Goal: Task Accomplishment & Management: Complete application form

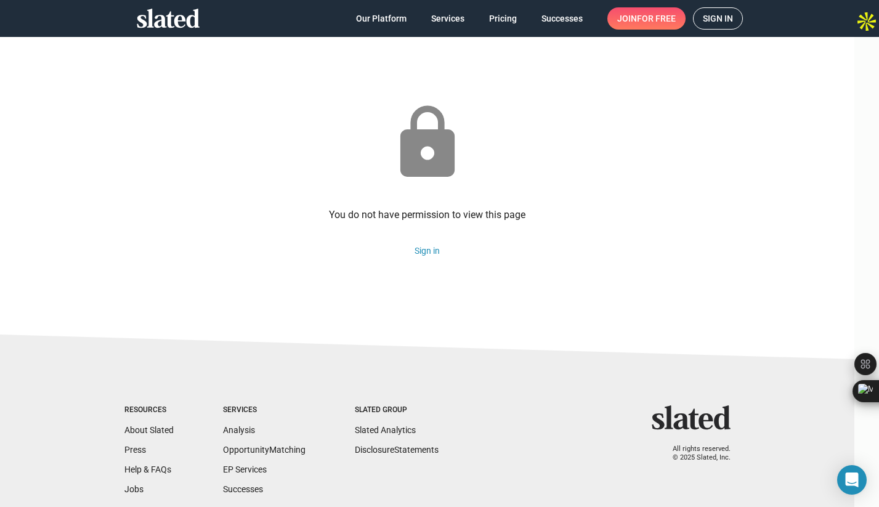
click at [716, 15] on span "Sign in" at bounding box center [718, 18] width 30 height 21
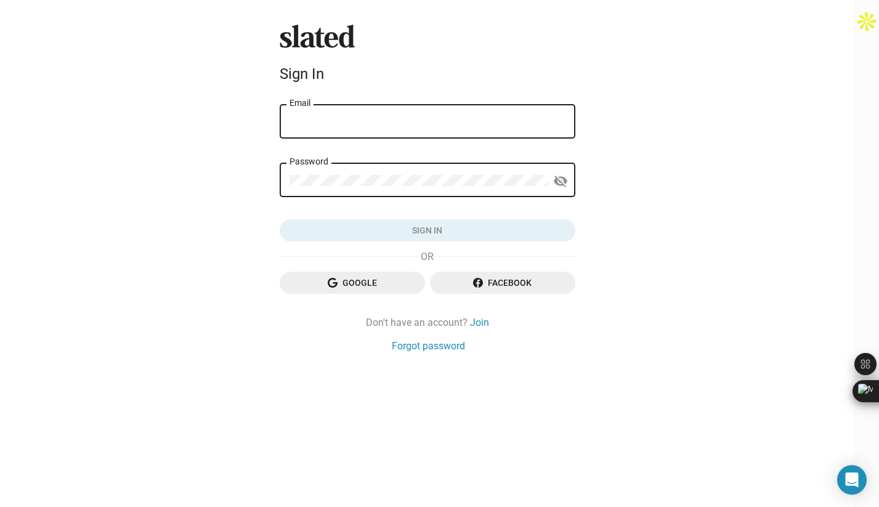
type input "[EMAIL_ADDRESS][DOMAIN_NAME]"
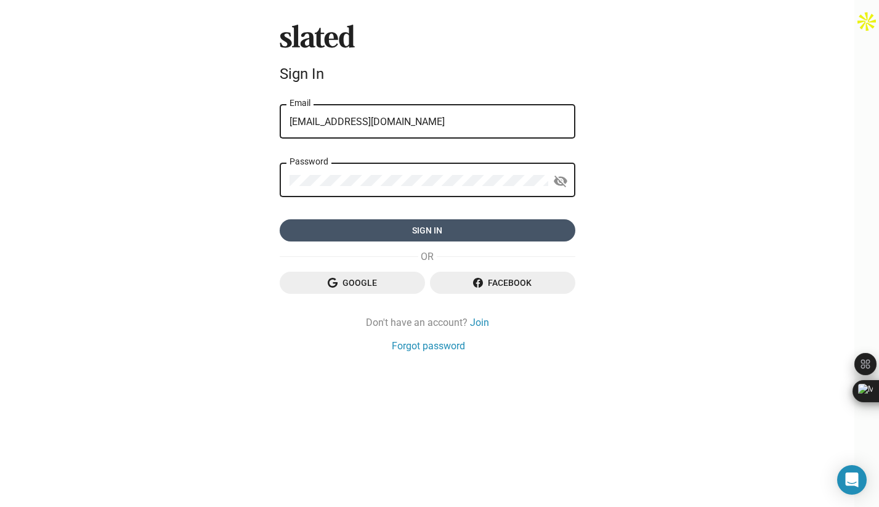
click at [468, 233] on span "Sign in" at bounding box center [428, 230] width 276 height 22
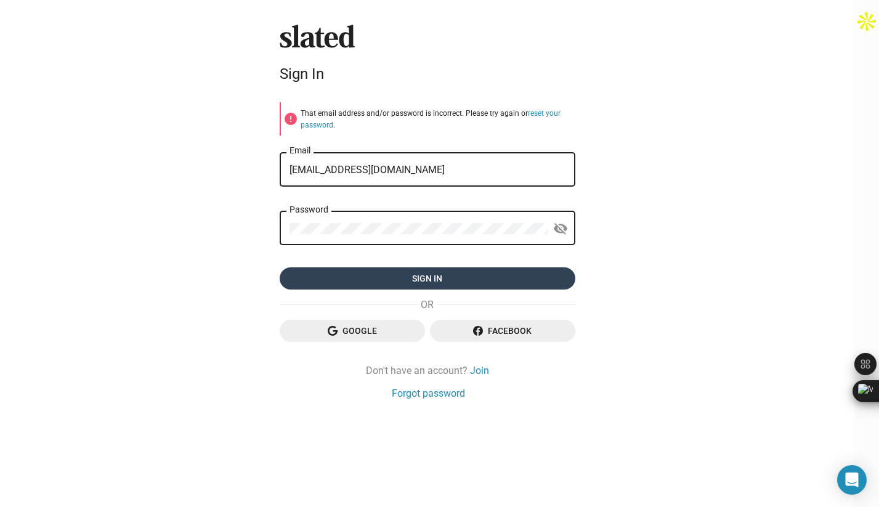
click at [576, 234] on div "Password visibility_off" at bounding box center [428, 227] width 296 height 36
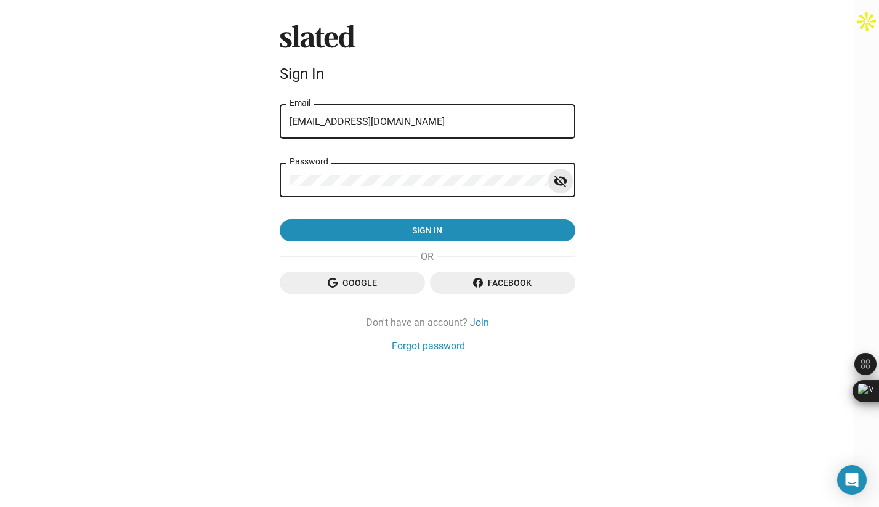
click at [568, 182] on mat-icon "visibility_off" at bounding box center [560, 181] width 15 height 19
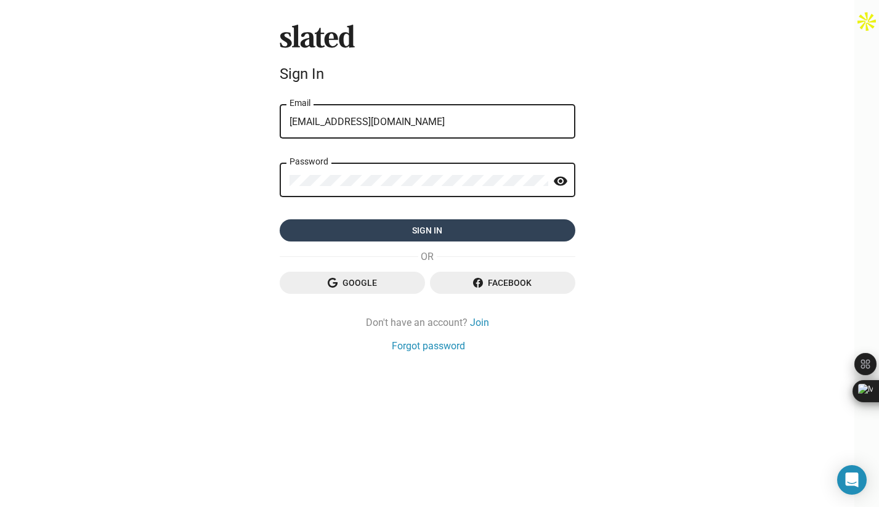
click at [558, 224] on span "Sign in" at bounding box center [428, 230] width 276 height 22
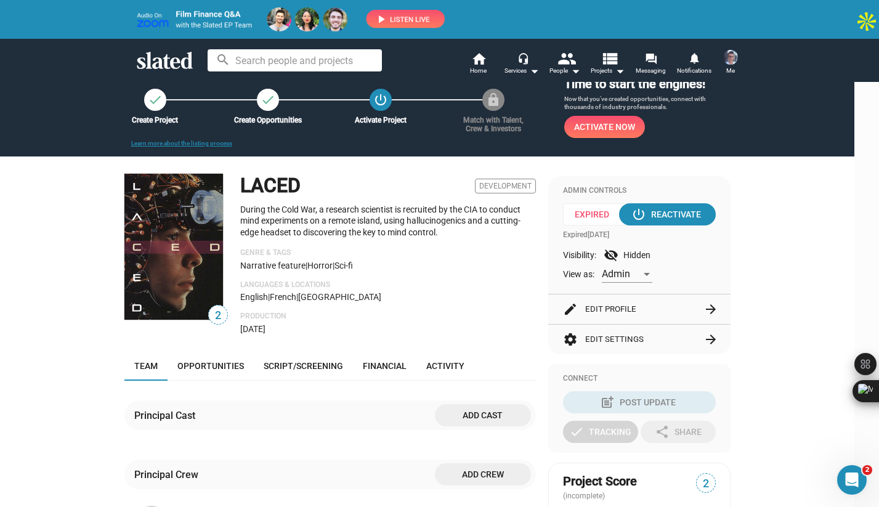
click at [459, 282] on p "Languages & Locations" at bounding box center [388, 285] width 296 height 10
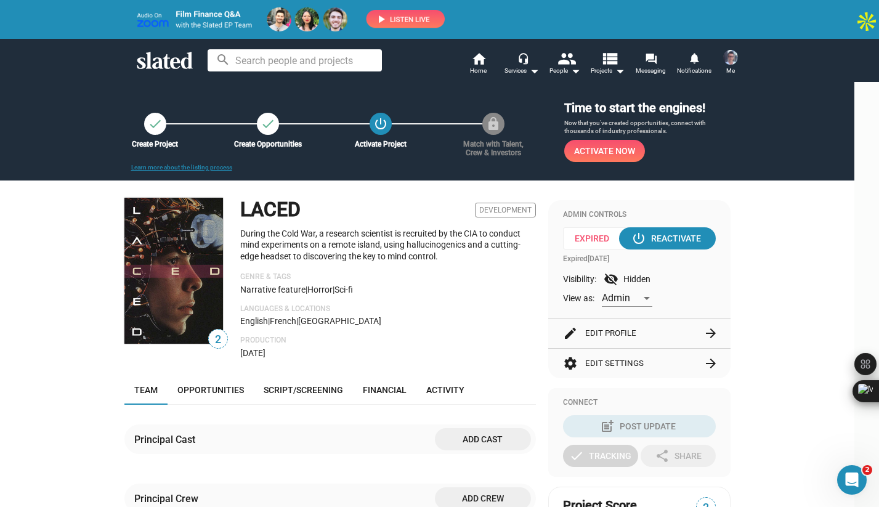
click at [628, 152] on span "Activate Now" at bounding box center [604, 151] width 61 height 22
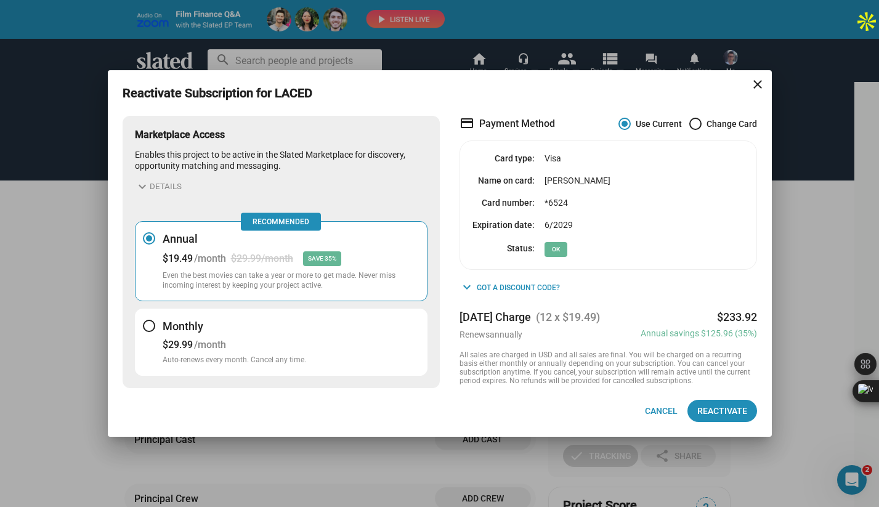
click at [83, 377] on div "Reactivate Subscription for LACED close Marketplace Access Enables this project…" at bounding box center [439, 253] width 879 height 507
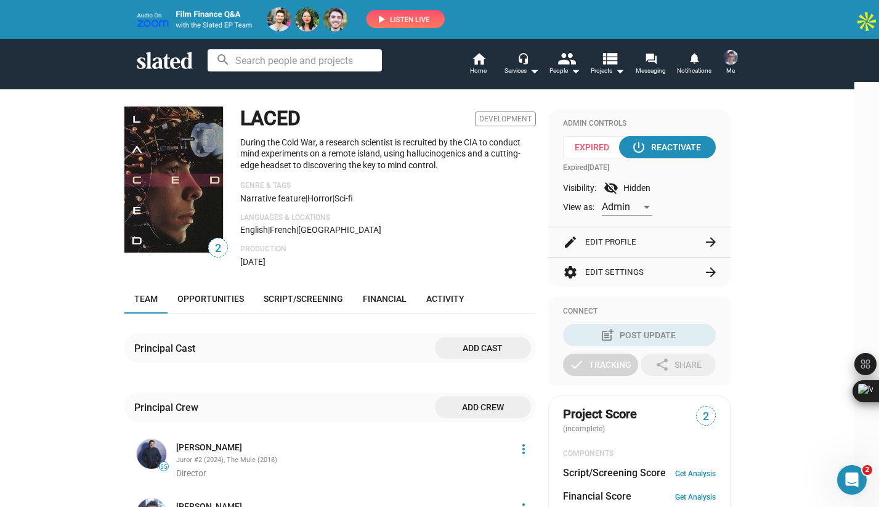
scroll to position [105, 0]
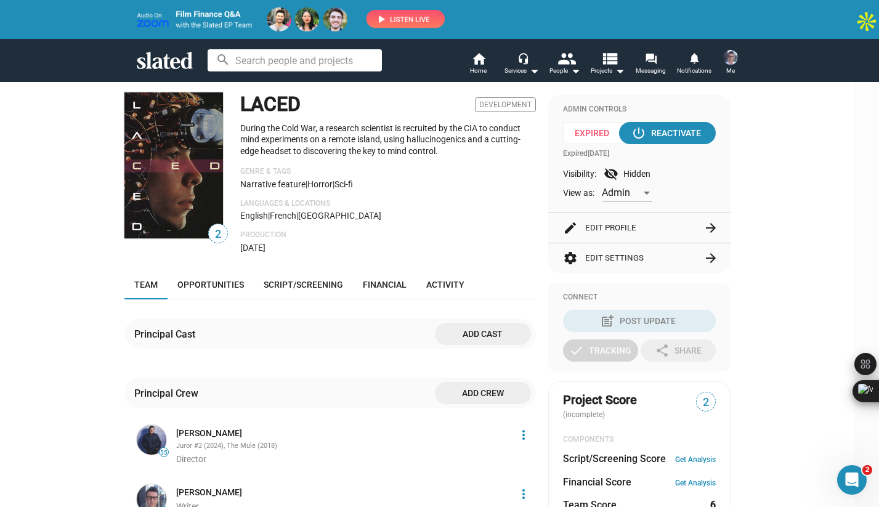
click at [703, 229] on button "edit Edit Profile arrow_forward" at bounding box center [639, 228] width 153 height 30
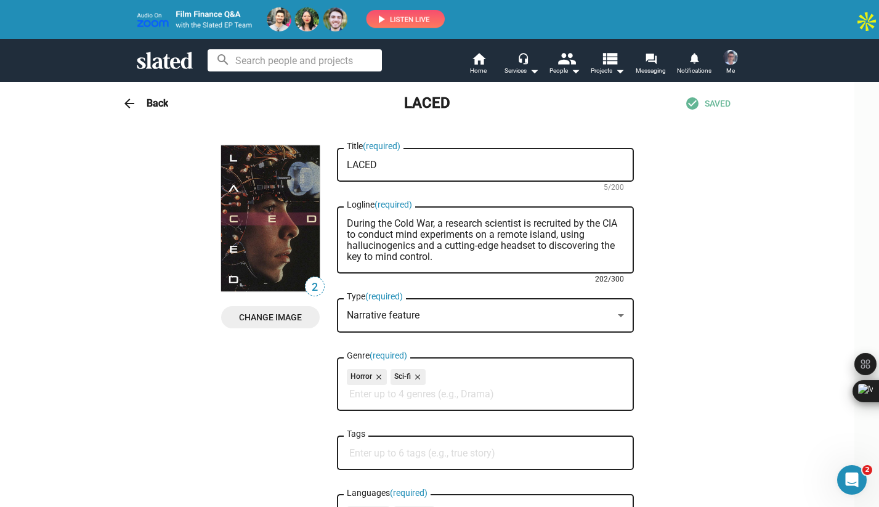
drag, startPoint x: 470, startPoint y: 258, endPoint x: 424, endPoint y: 216, distance: 62.0
click at [424, 216] on div "During the Cold War, a research scientist is recruited by the CIA to conduct mi…" at bounding box center [485, 239] width 277 height 70
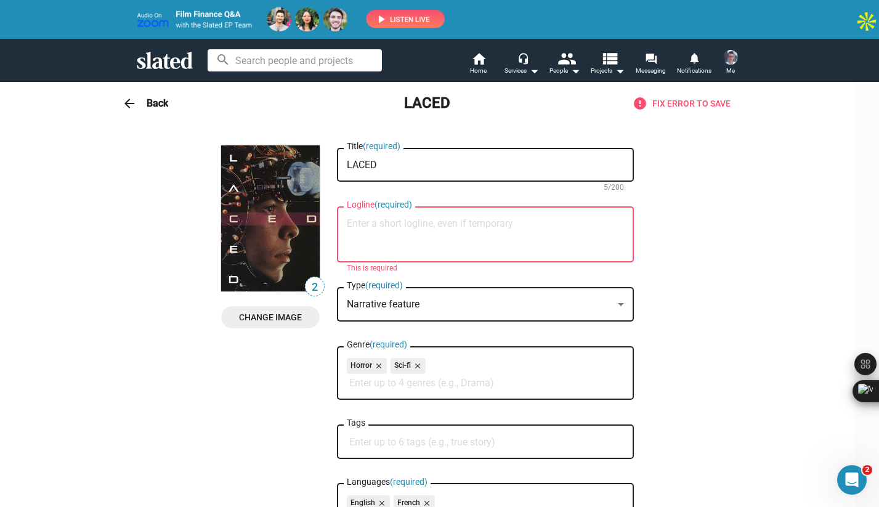
paste textarea "A neuroscientist racing to cure Parkinson’s is hired by the CIA for mind experi…"
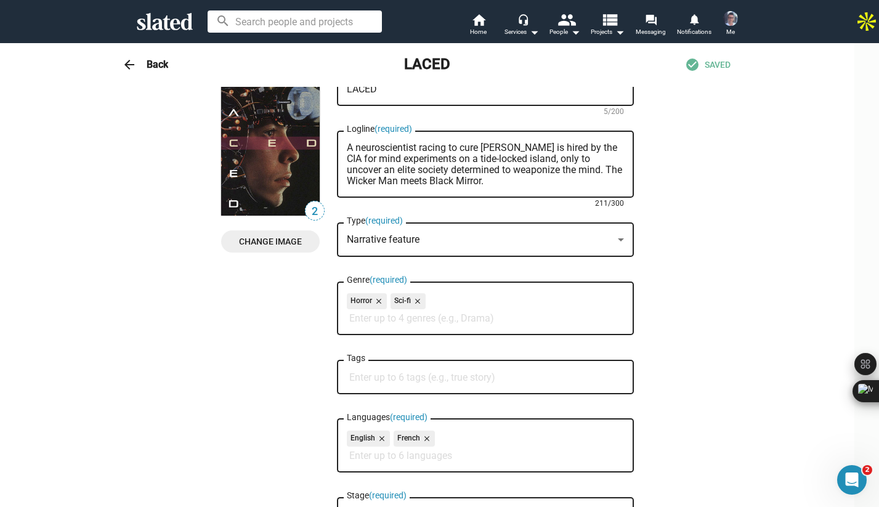
scroll to position [0, 0]
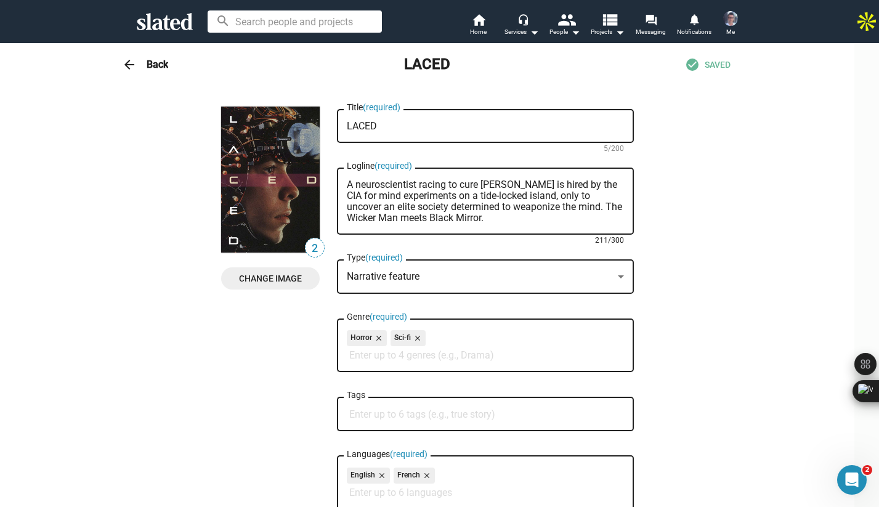
drag, startPoint x: 583, startPoint y: 205, endPoint x: 590, endPoint y: 216, distance: 13.3
click at [590, 216] on textarea "A neuroscientist racing to cure Parkinson’s is hired by the CIA for mind experi…" at bounding box center [485, 201] width 277 height 44
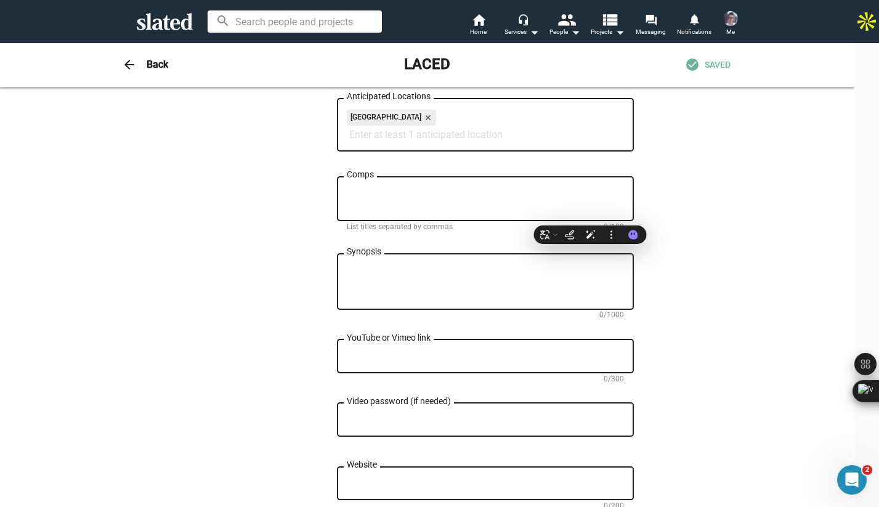
scroll to position [560, 0]
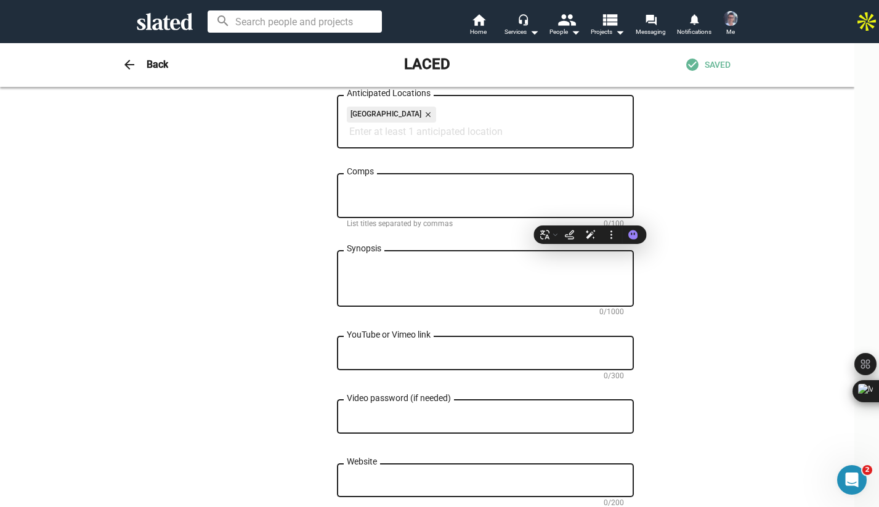
type textarea "A neuroscientist racing to cure Parkinson’s is hired by the CIA for mind experi…"
click at [436, 198] on textarea "Comps" at bounding box center [485, 196] width 277 height 22
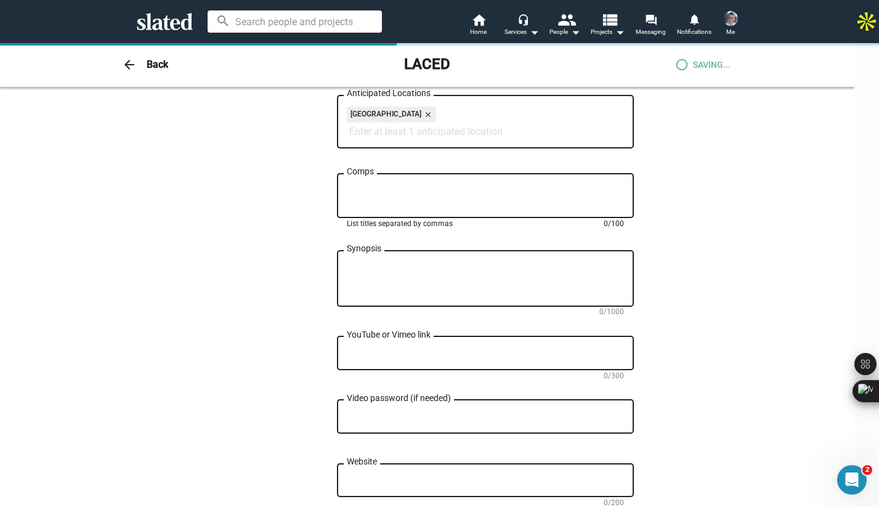
paste textarea "The Wicker Man meets Black Mirror."
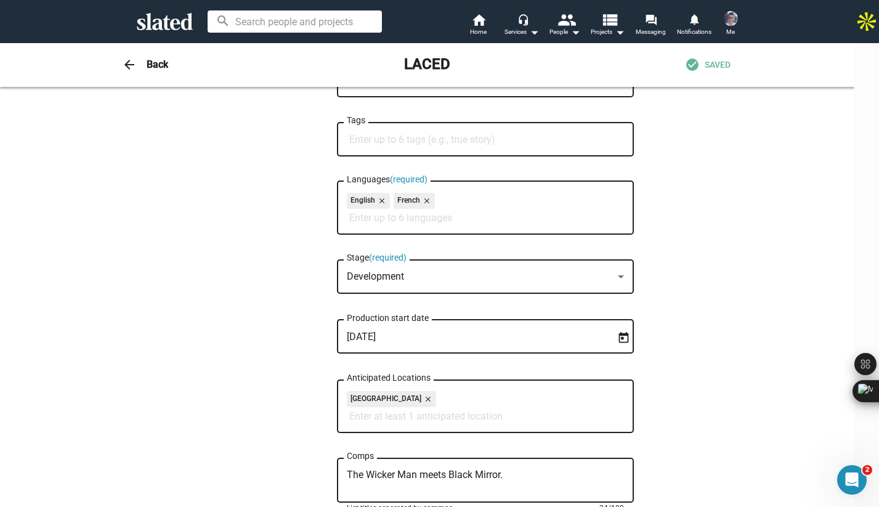
scroll to position [195, 0]
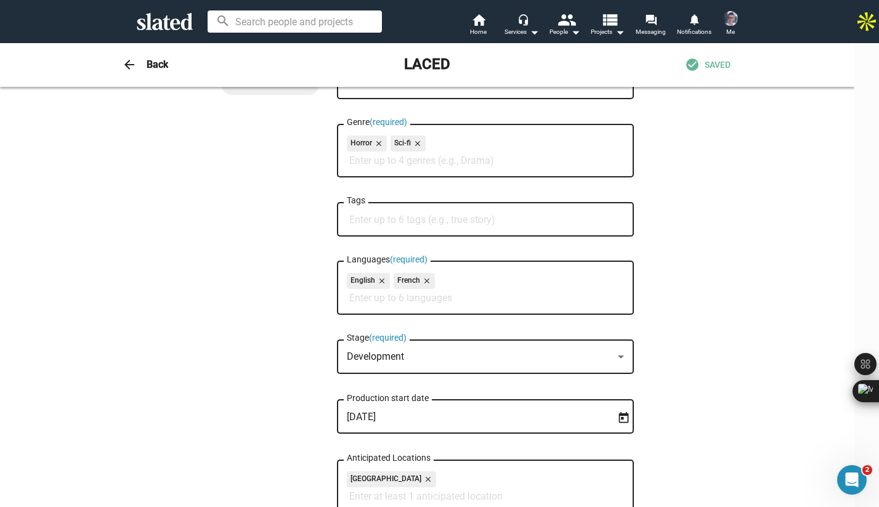
type textarea "The Wicker Man meets Black Mirror."
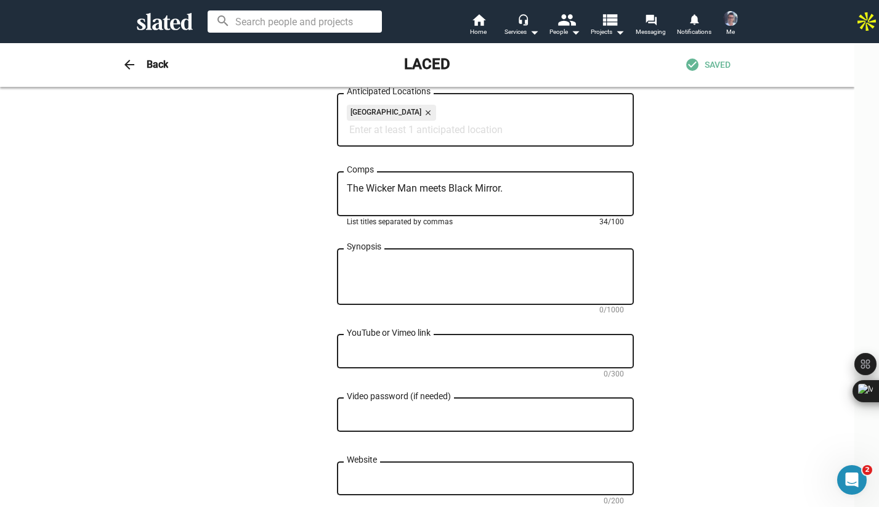
scroll to position [581, 0]
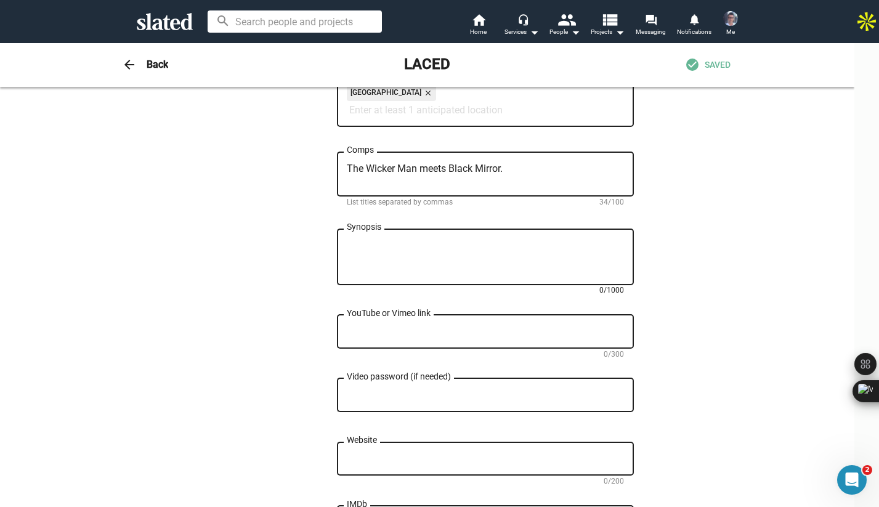
click at [398, 252] on textarea "Synopsis" at bounding box center [485, 257] width 277 height 33
paste textarea "Set during the Cold War, LACED begins with eerie events on Ministers Island whe…"
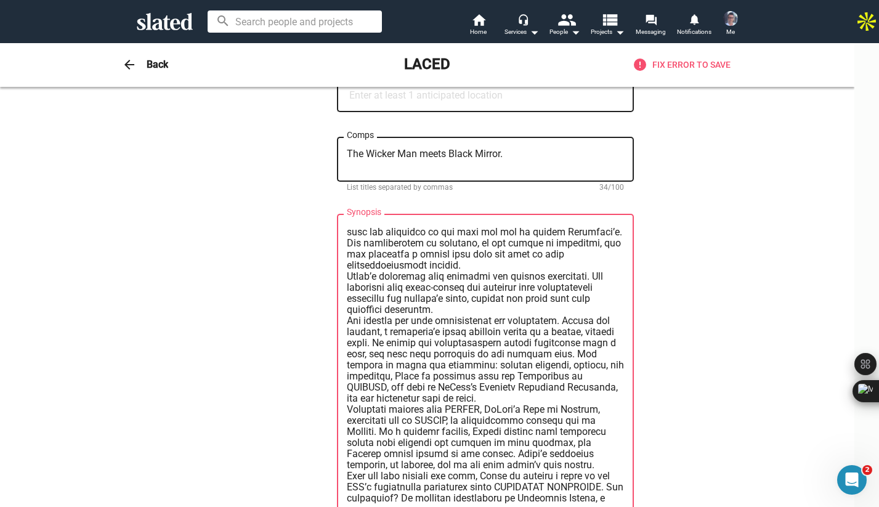
scroll to position [0, 0]
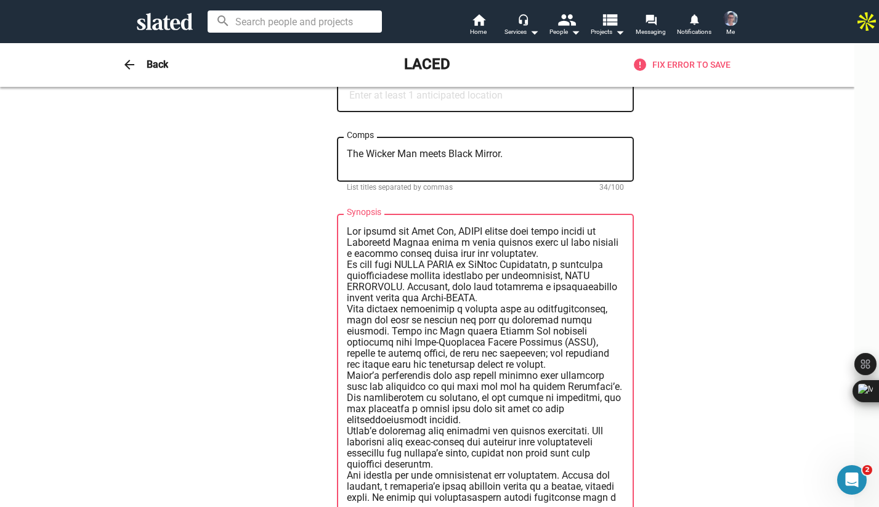
click at [569, 258] on textarea "Synopsis" at bounding box center [485, 364] width 277 height 277
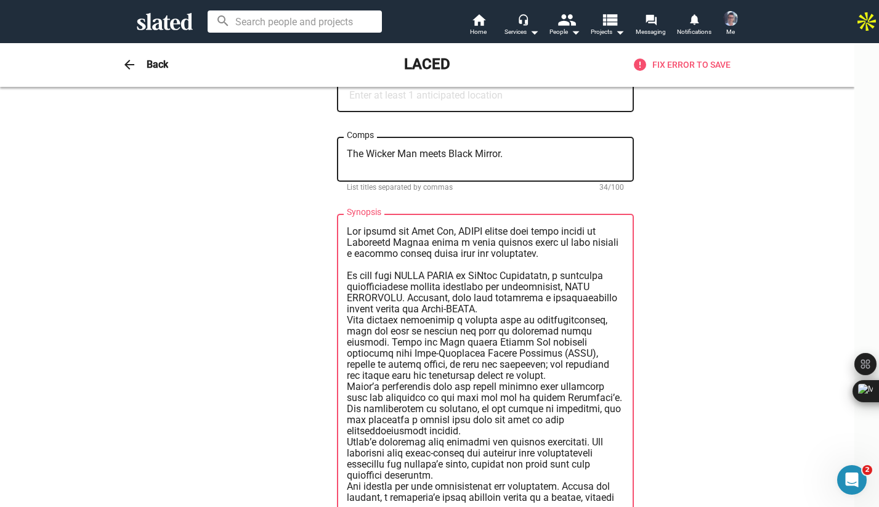
click at [521, 314] on textarea "Synopsis" at bounding box center [485, 364] width 277 height 277
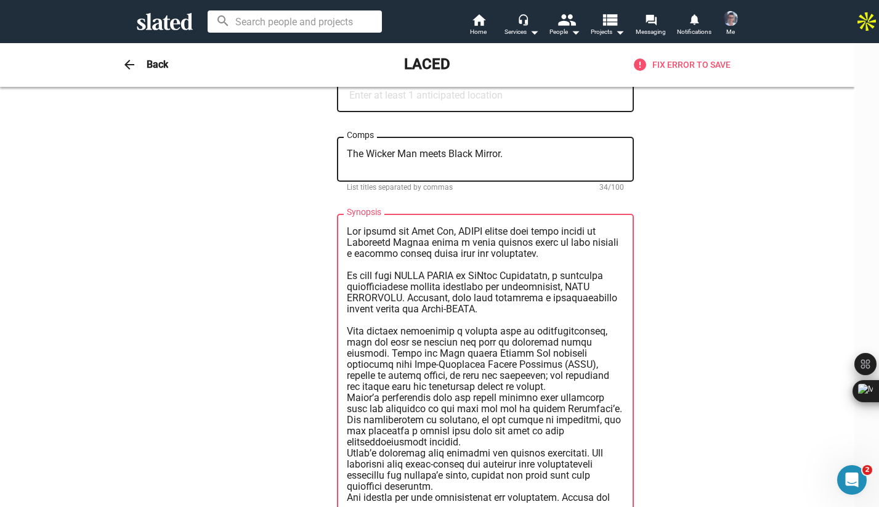
click at [506, 391] on textarea "Synopsis" at bounding box center [485, 364] width 277 height 277
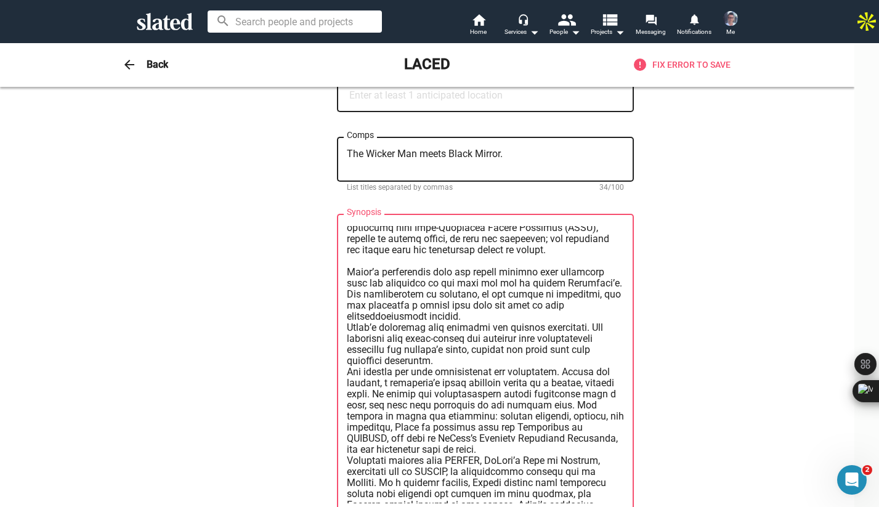
scroll to position [168, 0]
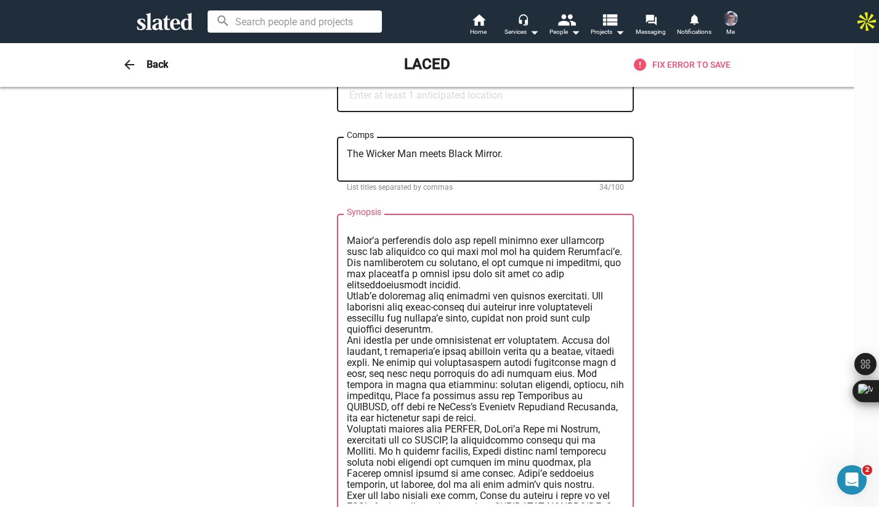
click at [407, 287] on textarea "Synopsis" at bounding box center [485, 364] width 277 height 277
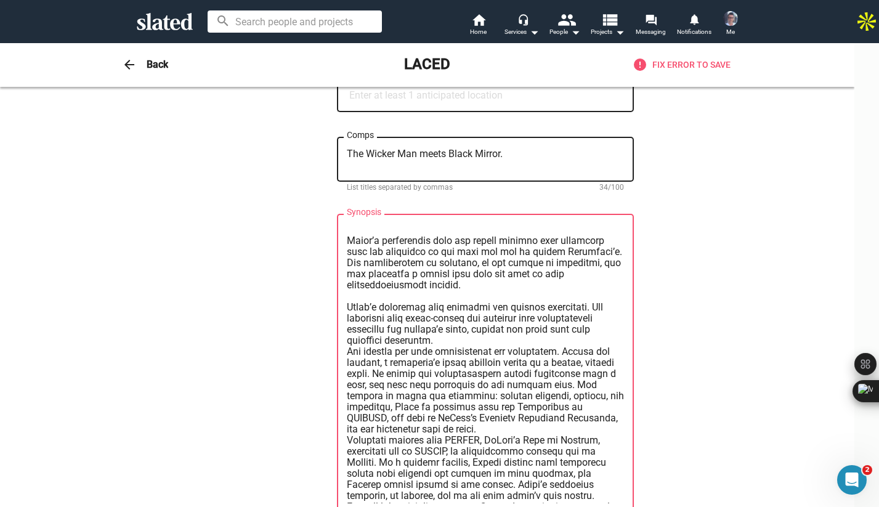
scroll to position [179, 0]
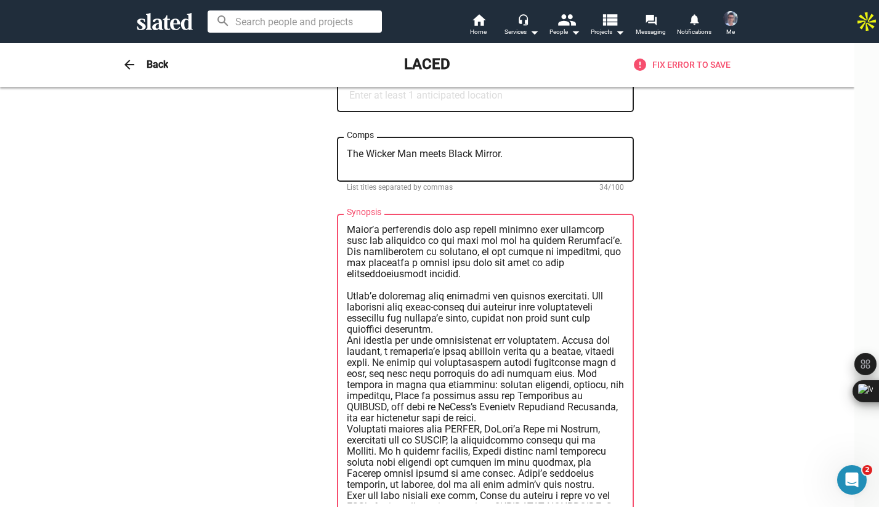
click at [454, 333] on textarea "Synopsis" at bounding box center [485, 364] width 277 height 277
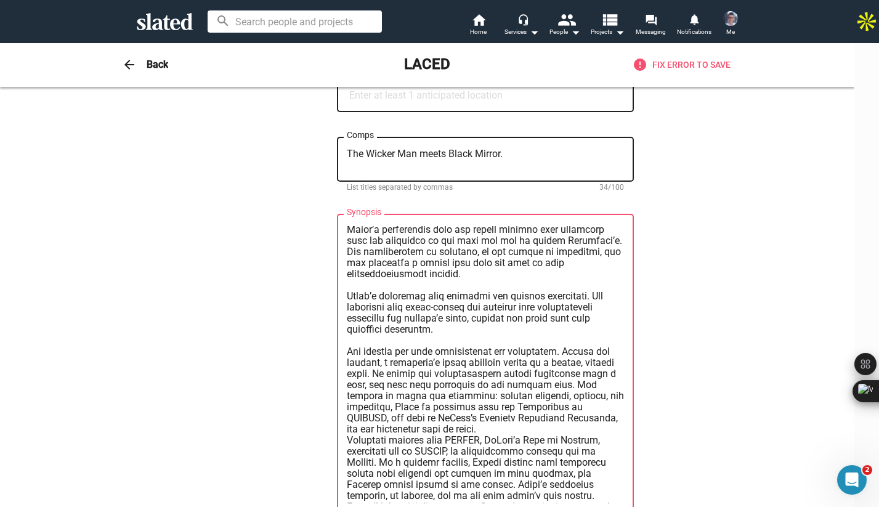
click at [475, 433] on textarea "Synopsis" at bounding box center [485, 364] width 277 height 277
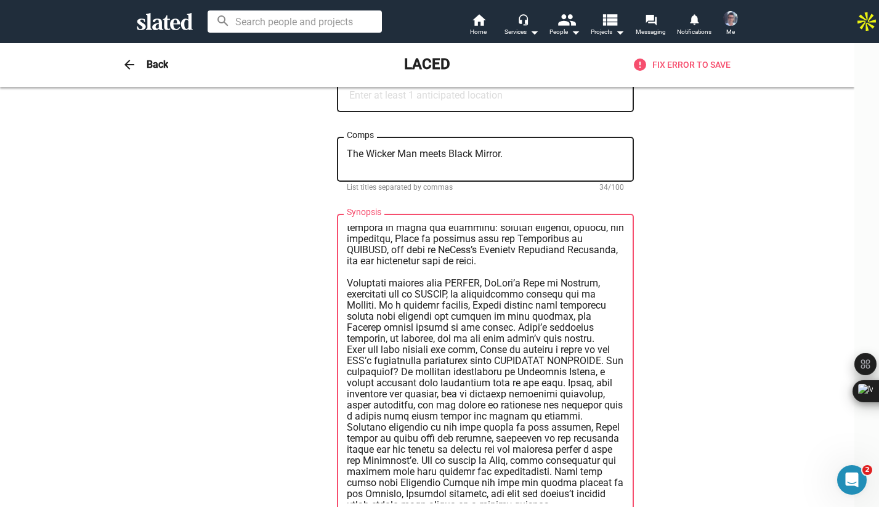
scroll to position [361, 0]
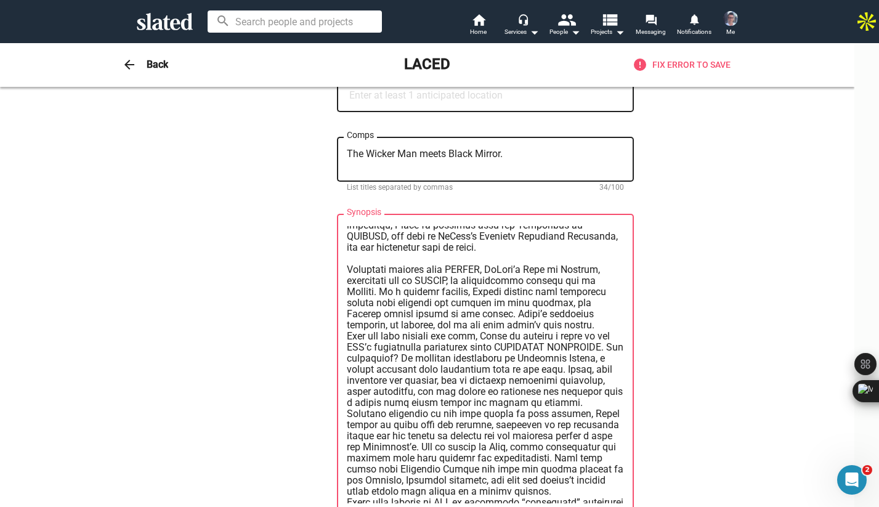
click at [505, 330] on textarea "Synopsis" at bounding box center [485, 364] width 277 height 277
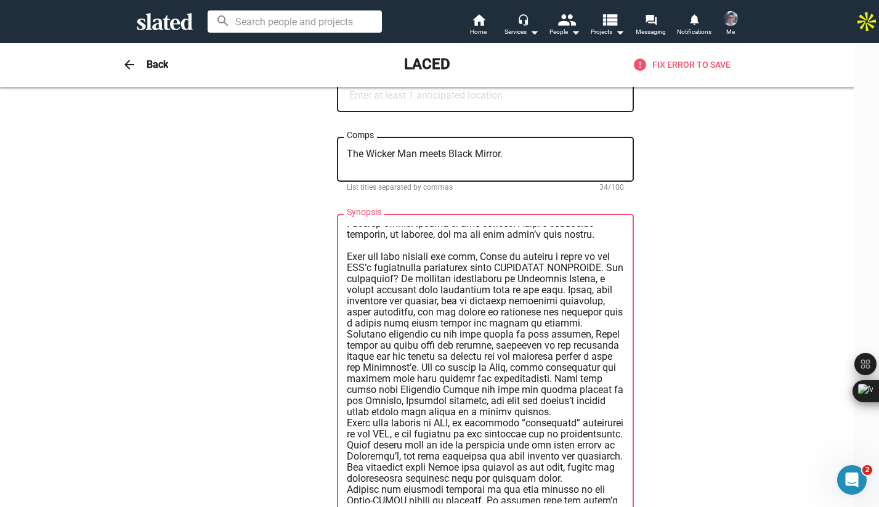
scroll to position [454, 0]
click at [577, 323] on textarea "Synopsis" at bounding box center [485, 364] width 277 height 277
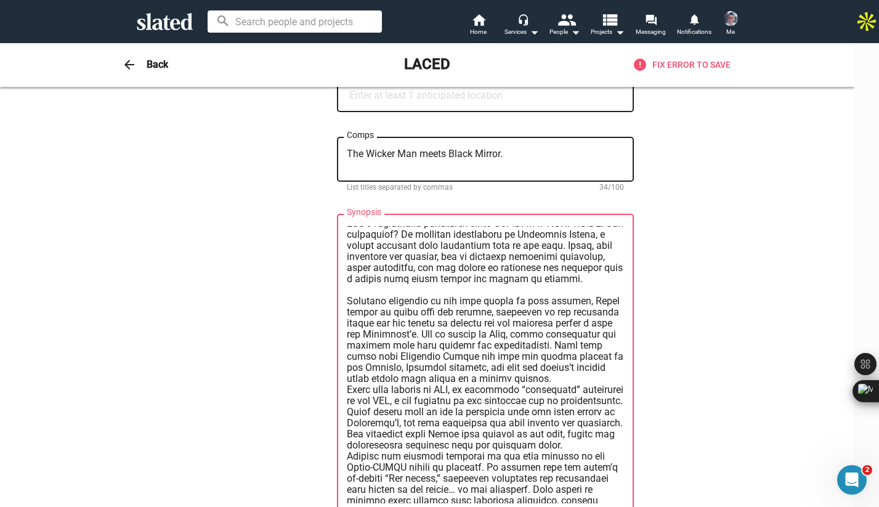
scroll to position [500, 0]
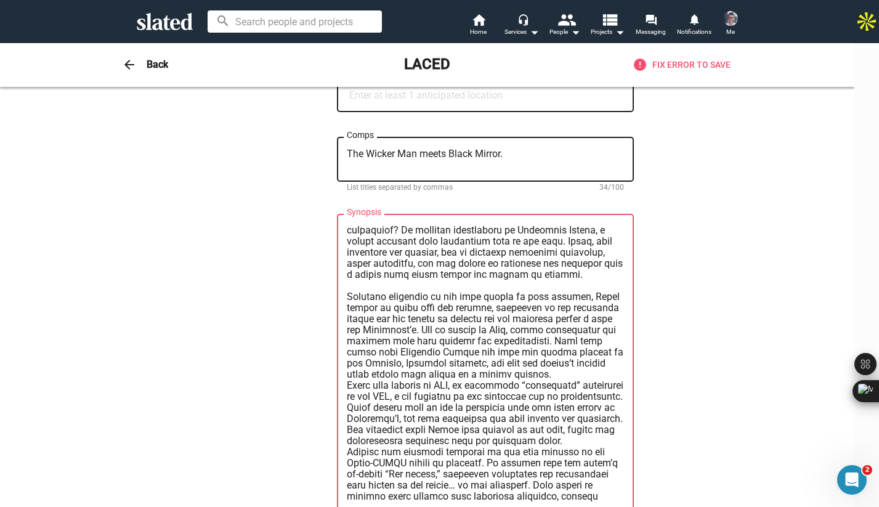
click at [552, 378] on textarea "Synopsis" at bounding box center [485, 364] width 277 height 277
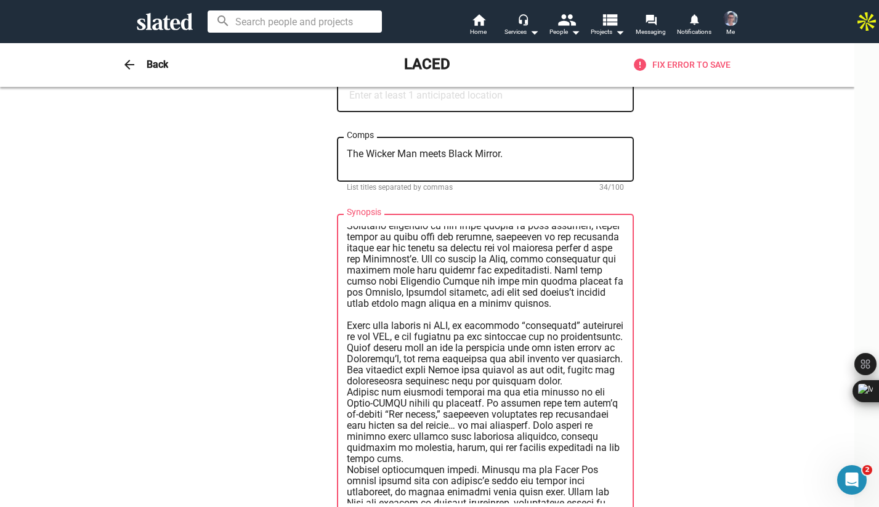
scroll to position [572, 0]
click at [409, 396] on textarea "Synopsis" at bounding box center [485, 364] width 277 height 277
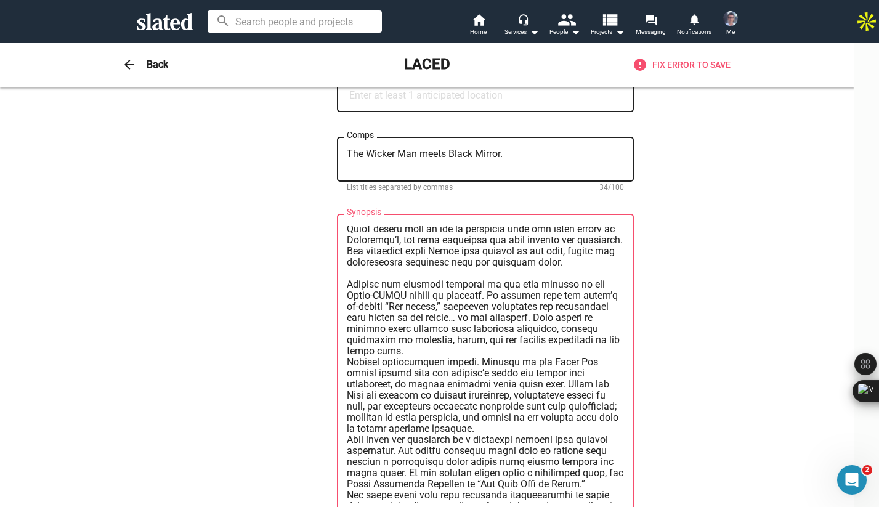
scroll to position [700, 0]
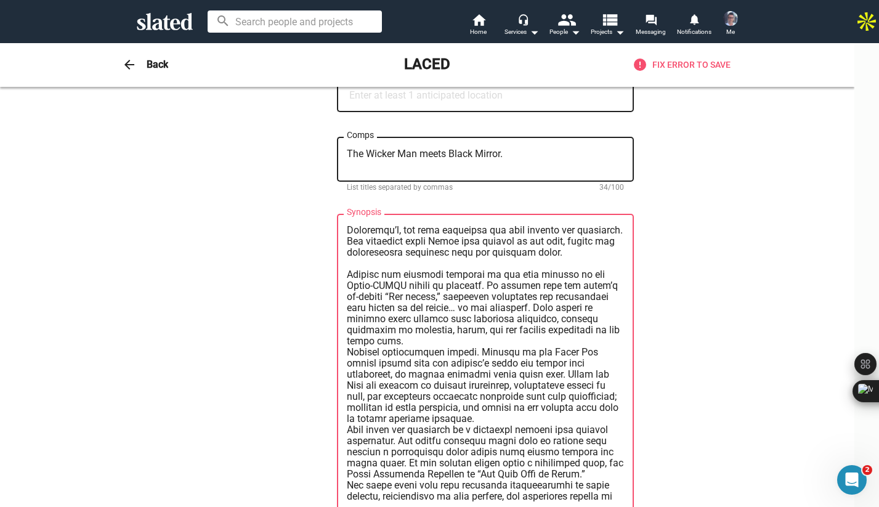
click at [539, 321] on textarea "Synopsis" at bounding box center [485, 364] width 277 height 277
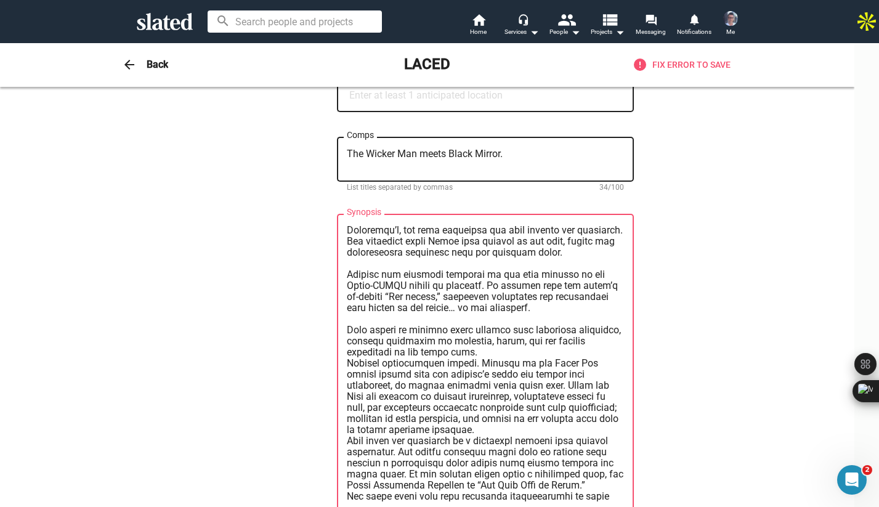
click at [482, 363] on textarea "Synopsis" at bounding box center [485, 364] width 277 height 277
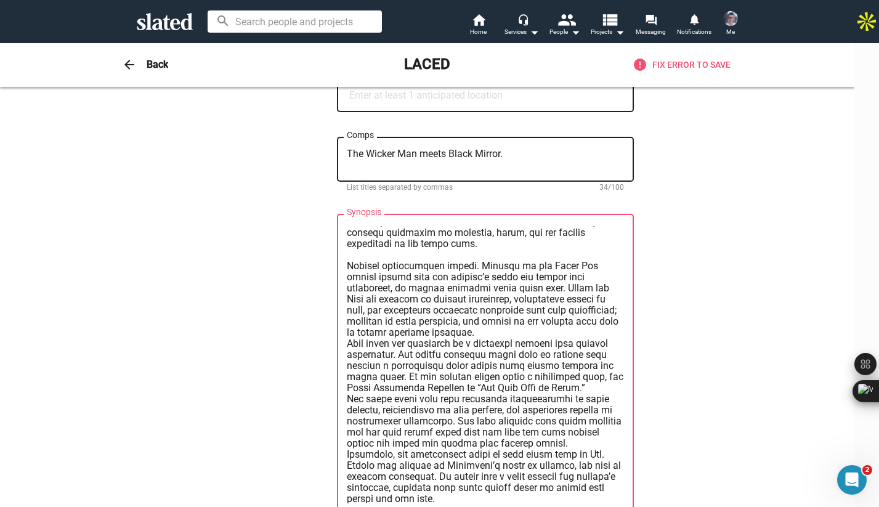
scroll to position [820, 0]
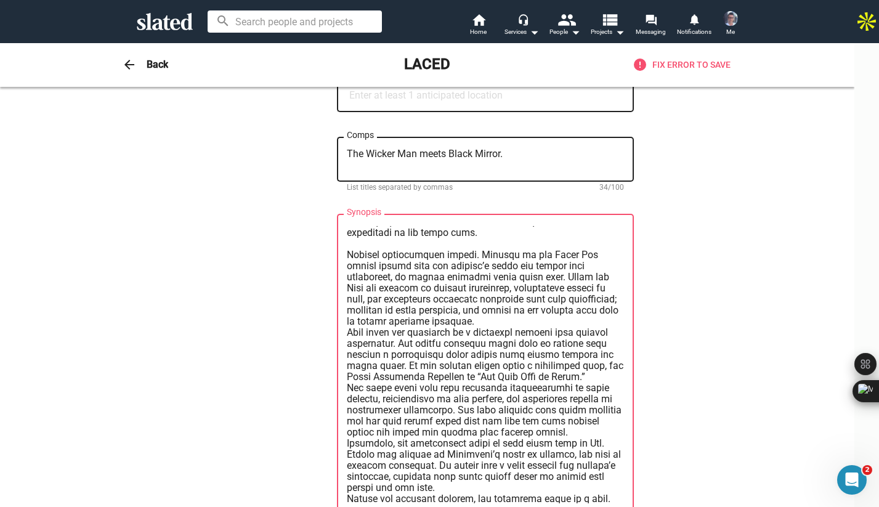
click at [530, 335] on textarea "Synopsis" at bounding box center [485, 364] width 277 height 277
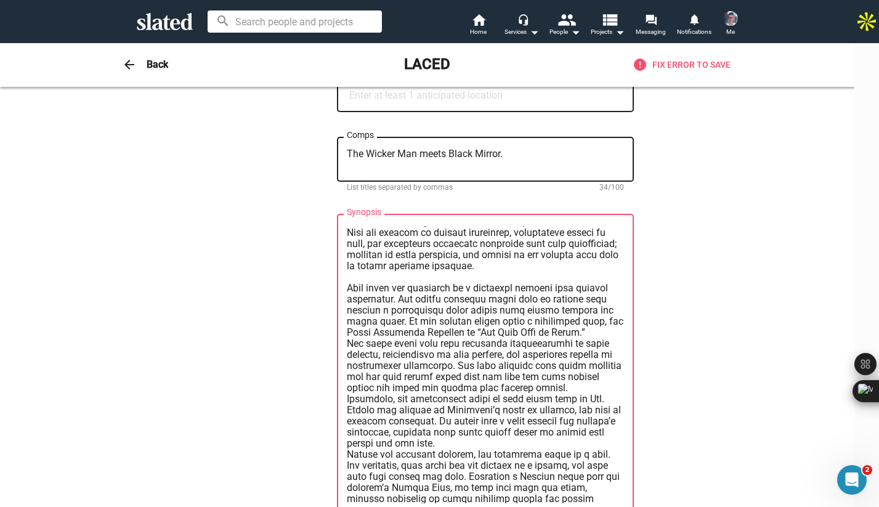
scroll to position [876, 0]
click at [537, 401] on textarea "Synopsis" at bounding box center [485, 364] width 277 height 277
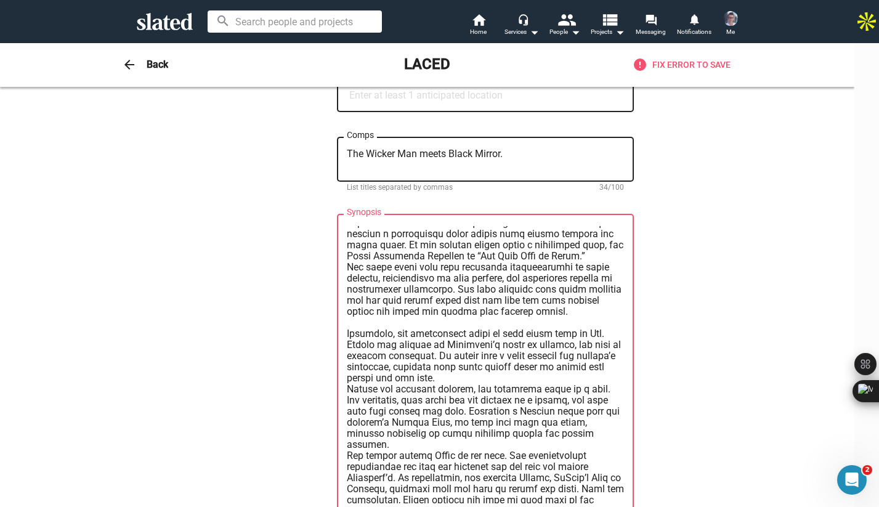
scroll to position [953, 0]
click at [486, 394] on textarea "Synopsis" at bounding box center [485, 364] width 277 height 277
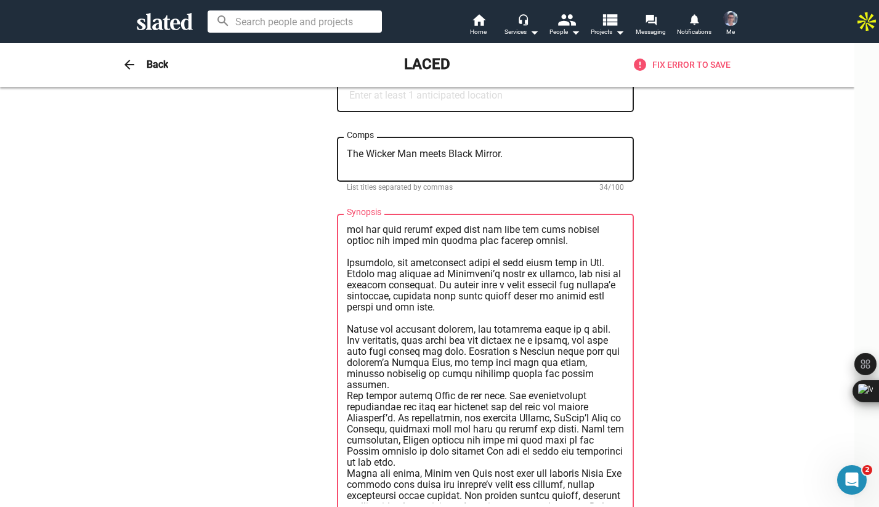
scroll to position [1023, 0]
click at [359, 397] on textarea "Synopsis" at bounding box center [485, 364] width 277 height 277
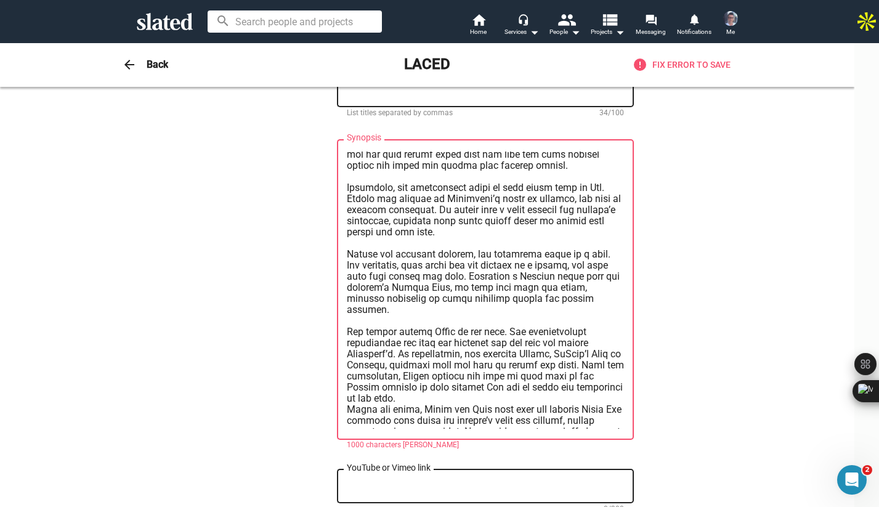
scroll to position [674, 0]
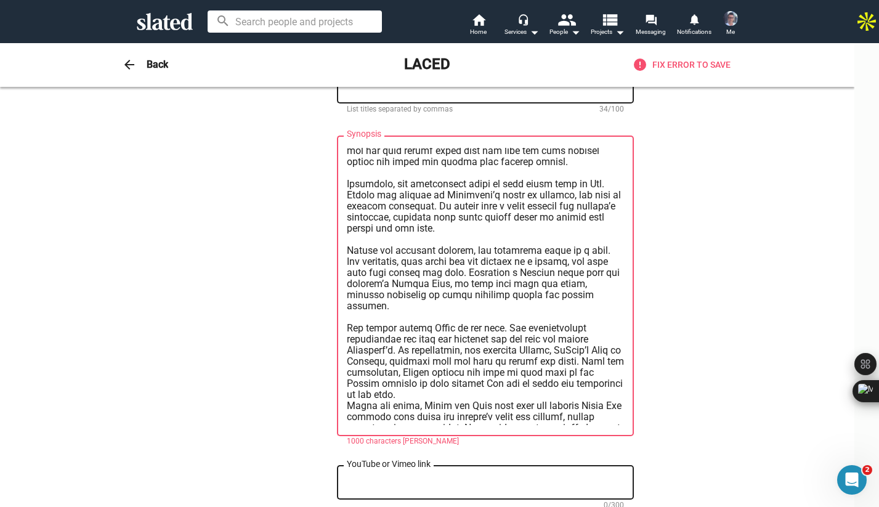
click at [388, 402] on textarea "Synopsis" at bounding box center [485, 286] width 277 height 277
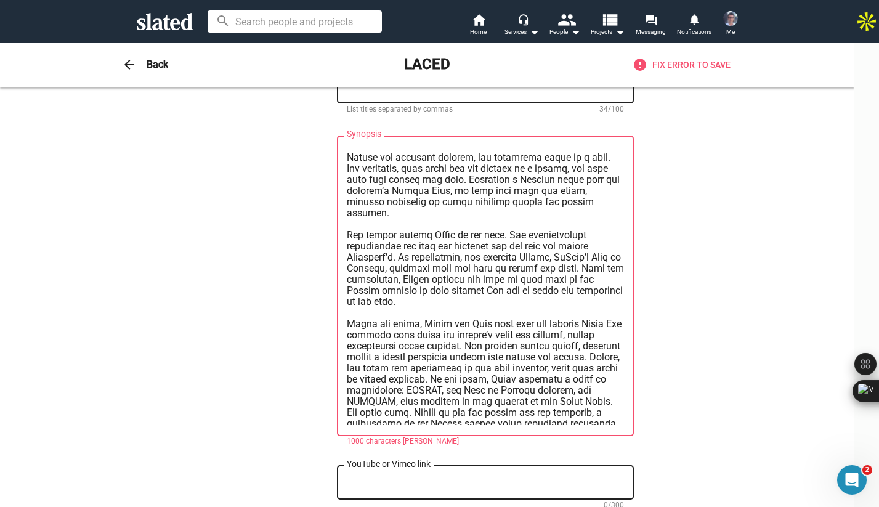
scroll to position [1119, 0]
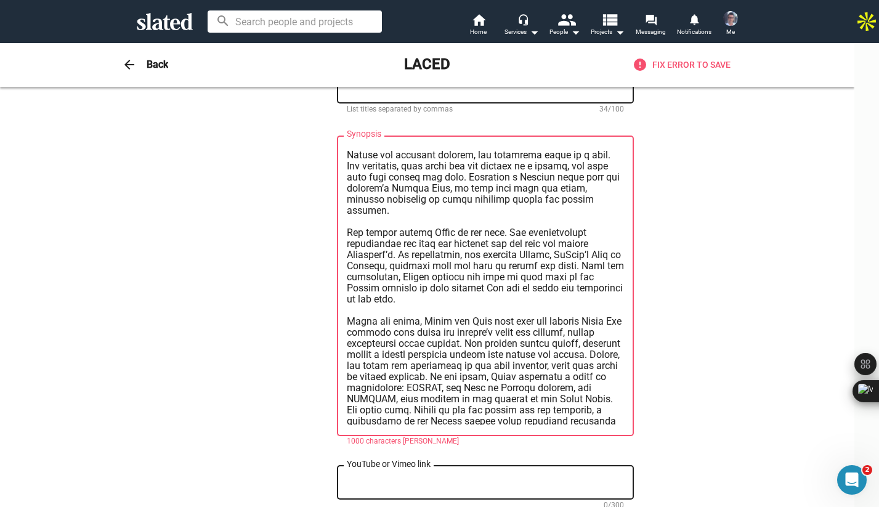
click at [463, 417] on textarea "Synopsis" at bounding box center [485, 286] width 277 height 277
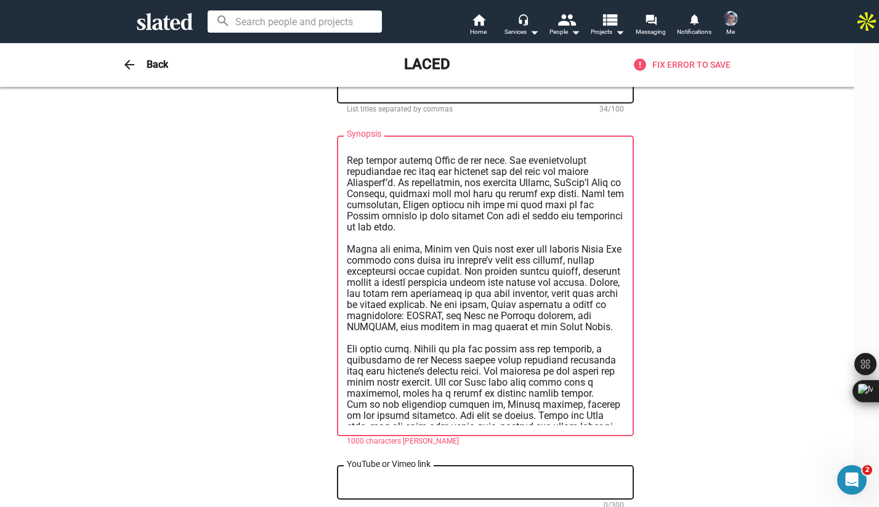
scroll to position [1221, 0]
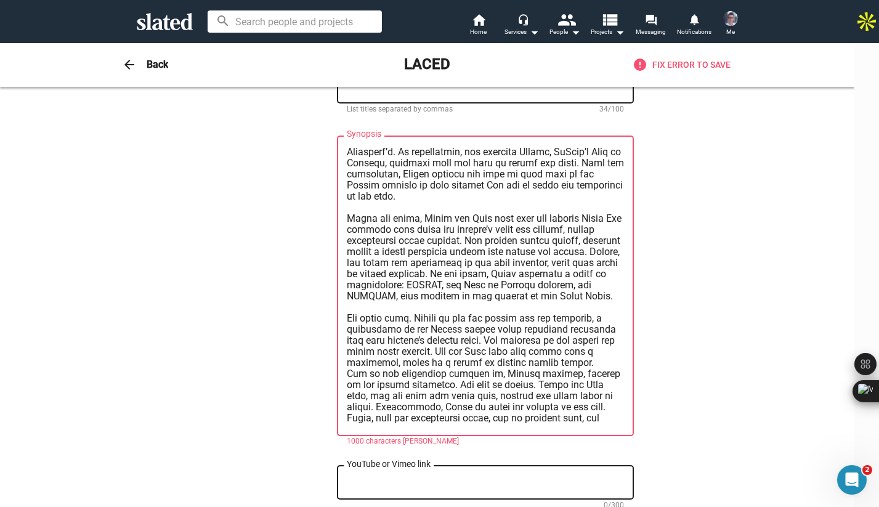
click at [361, 389] on textarea "Synopsis" at bounding box center [485, 286] width 277 height 277
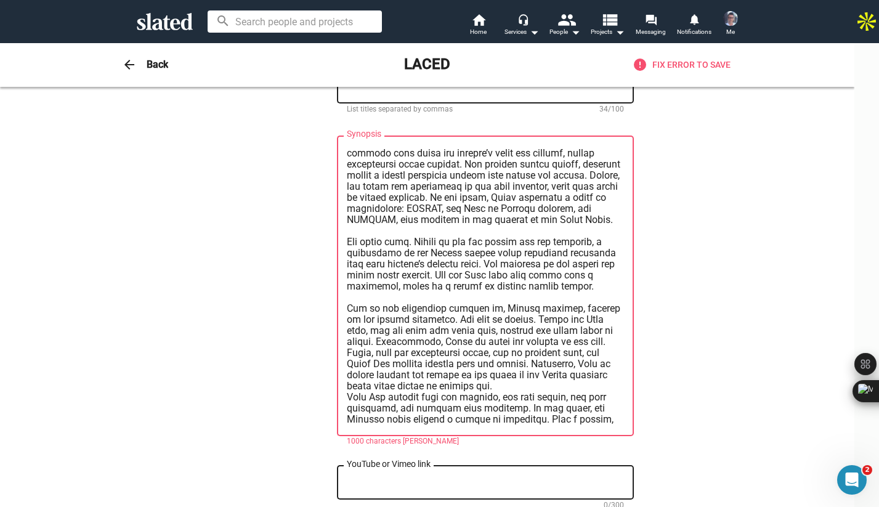
scroll to position [1311, 0]
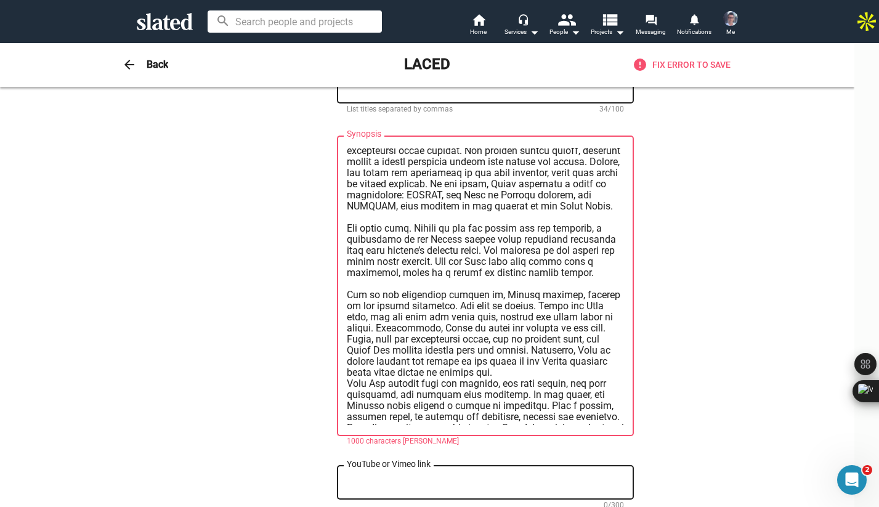
click at [491, 388] on textarea "Synopsis" at bounding box center [485, 286] width 277 height 277
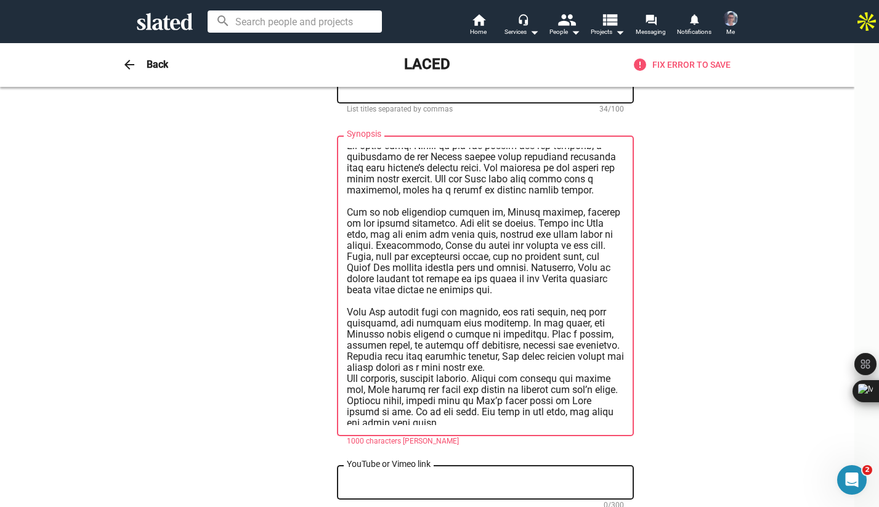
scroll to position [1395, 0]
click at [543, 376] on textarea "Synopsis" at bounding box center [485, 286] width 277 height 277
click at [542, 383] on textarea "Synopsis" at bounding box center [485, 286] width 277 height 277
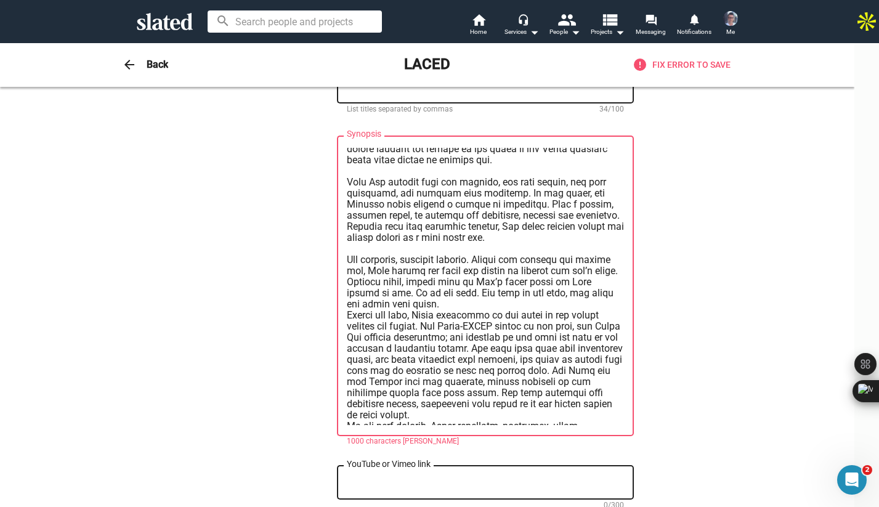
scroll to position [1527, 0]
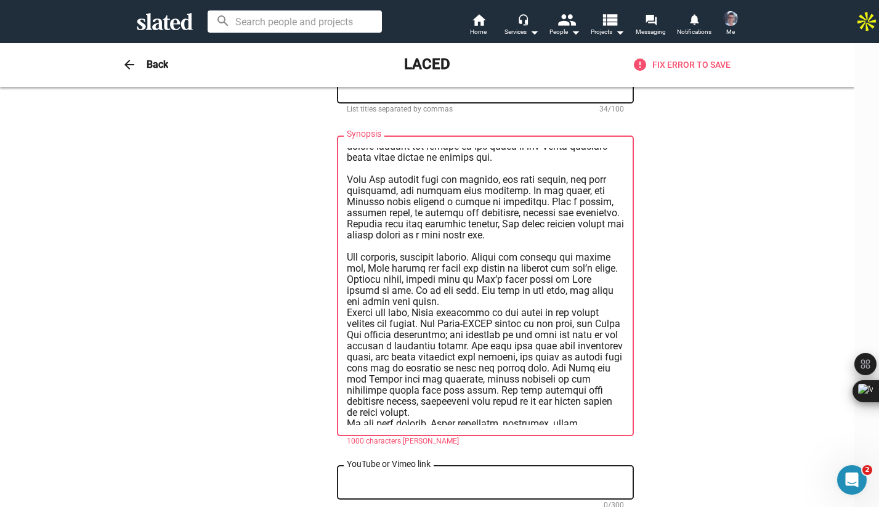
click at [481, 319] on textarea "Synopsis" at bounding box center [485, 286] width 277 height 277
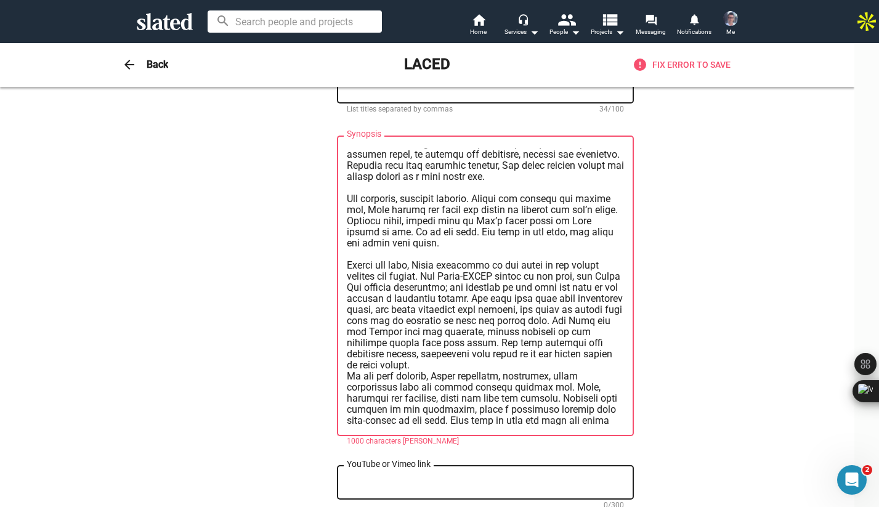
scroll to position [1591, 0]
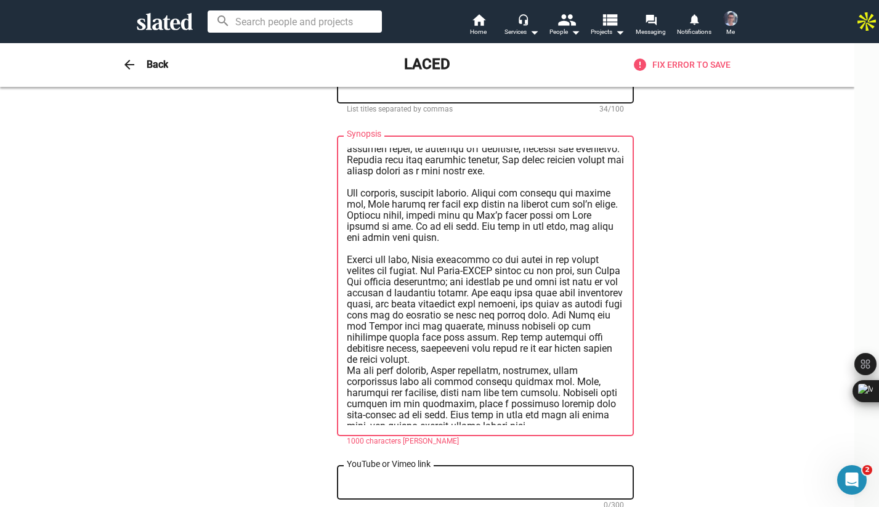
click at [496, 376] on textarea "Synopsis" at bounding box center [485, 286] width 277 height 277
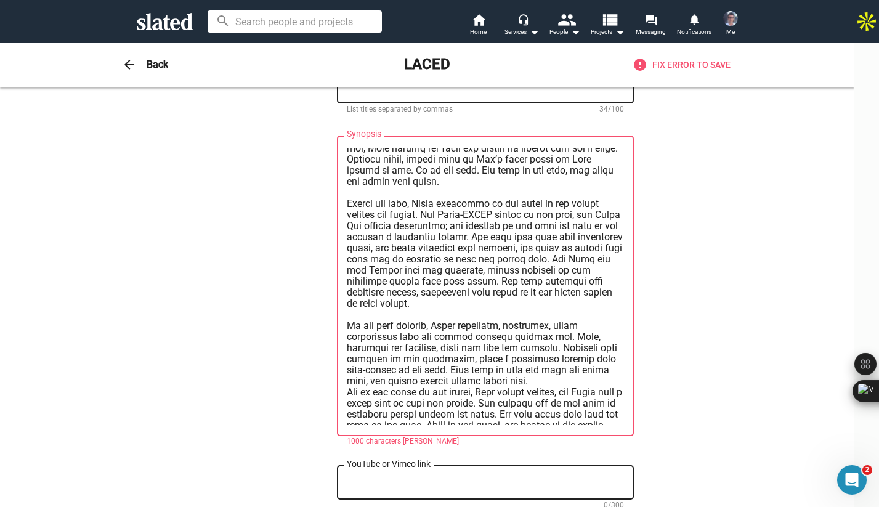
scroll to position [1662, 0]
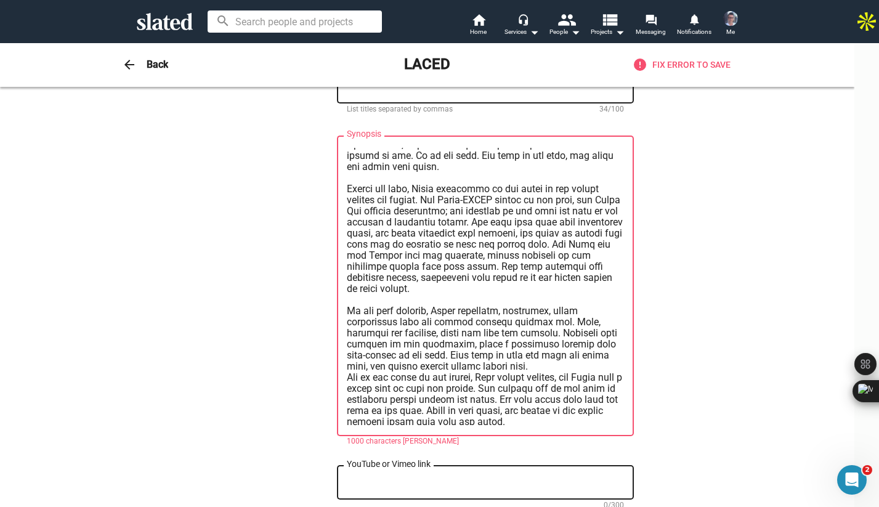
click at [536, 380] on textarea "Synopsis" at bounding box center [485, 286] width 277 height 277
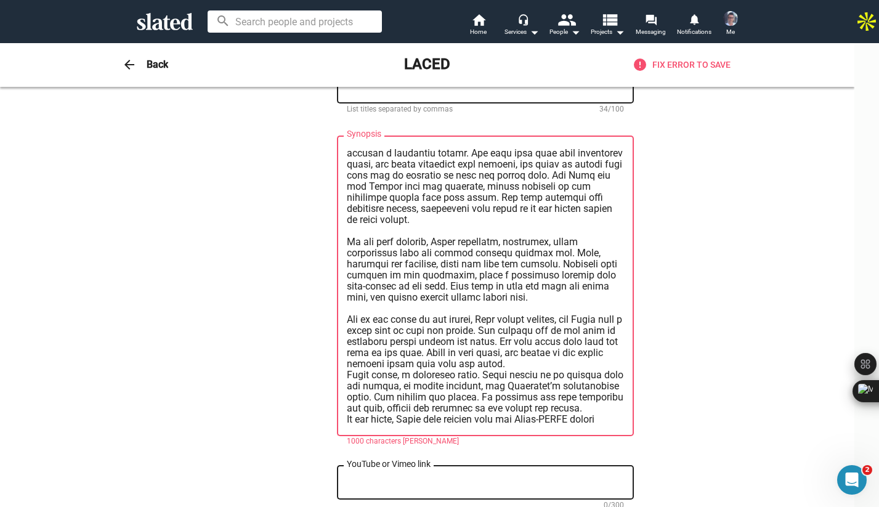
scroll to position [1744, 0]
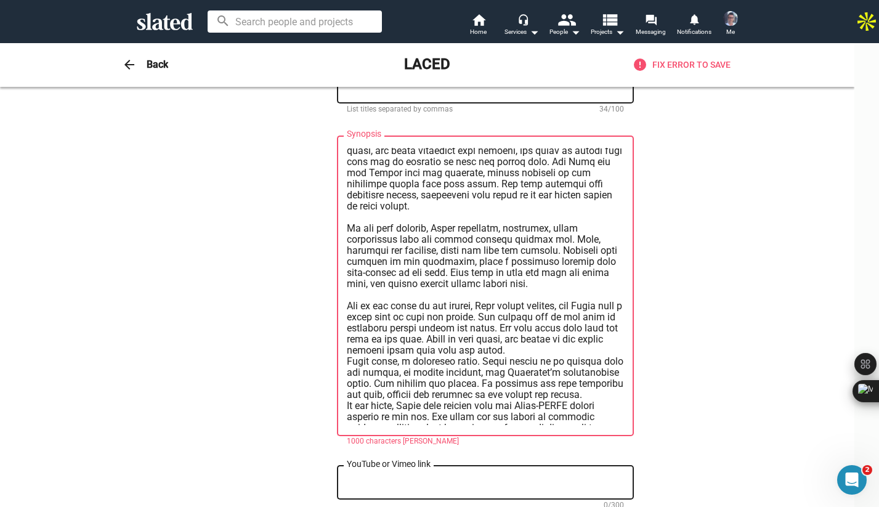
click at [544, 366] on textarea "Synopsis" at bounding box center [485, 286] width 277 height 277
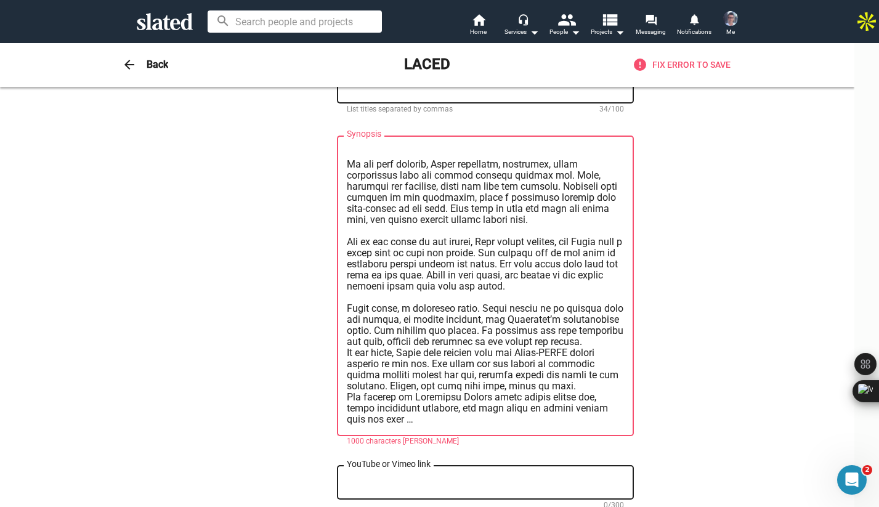
scroll to position [1812, 0]
click at [574, 396] on textarea "Synopsis" at bounding box center [485, 286] width 277 height 277
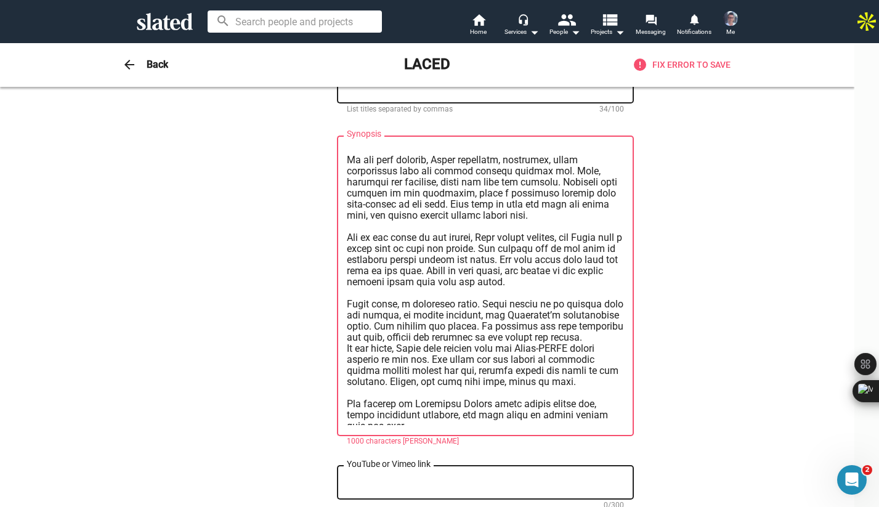
scroll to position [1841, 0]
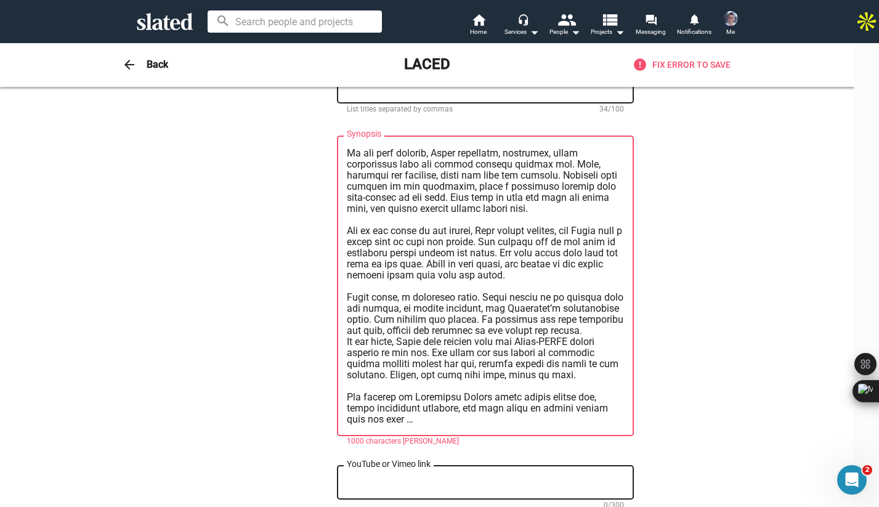
click at [360, 333] on textarea "Synopsis" at bounding box center [485, 286] width 277 height 277
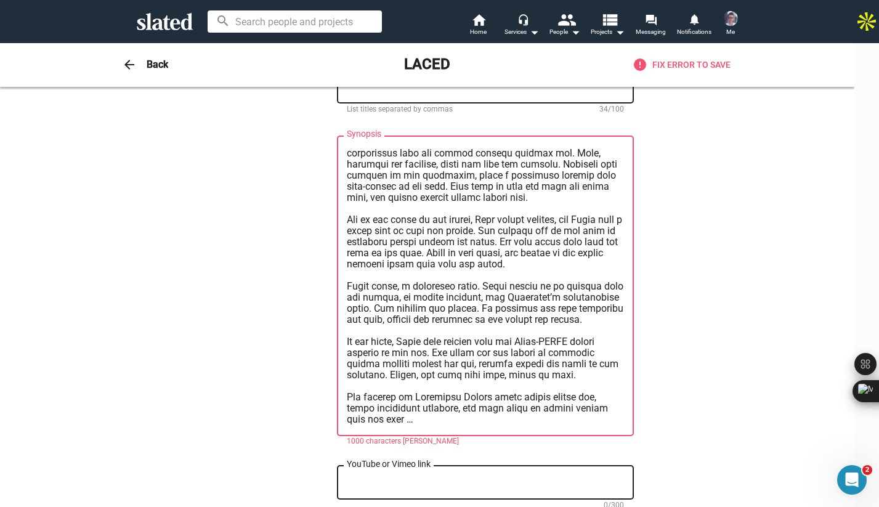
click at [357, 399] on div "Synopsis" at bounding box center [485, 285] width 297 height 303
click at [361, 401] on textarea "Synopsis" at bounding box center [485, 286] width 277 height 277
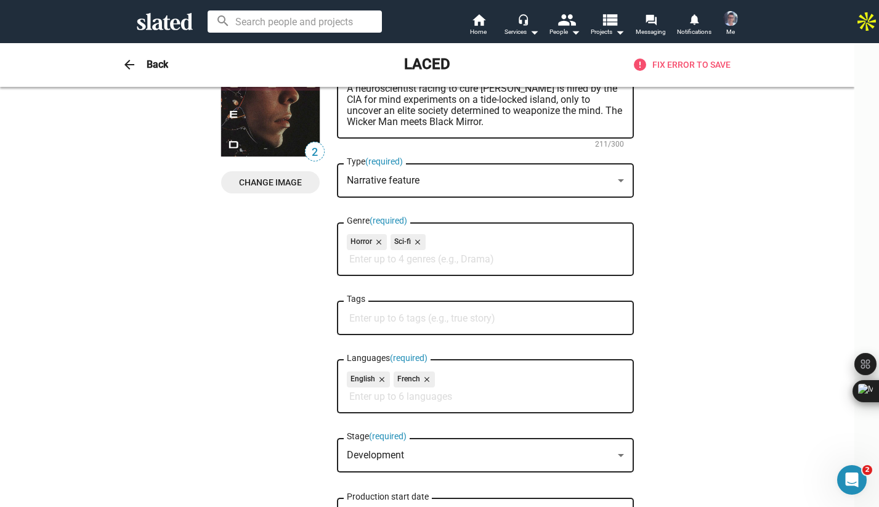
scroll to position [0, 0]
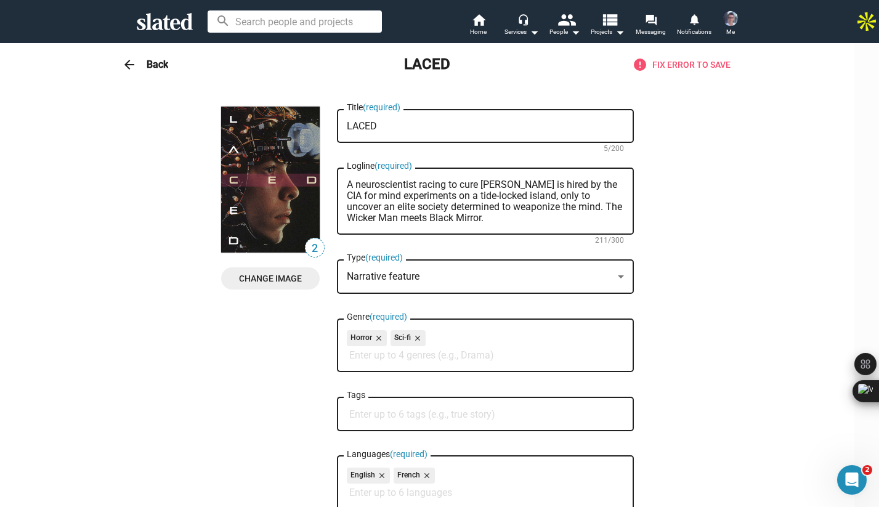
type textarea "Set during the Cold War, LACED begins with eerie events on Ministers Island whe…"
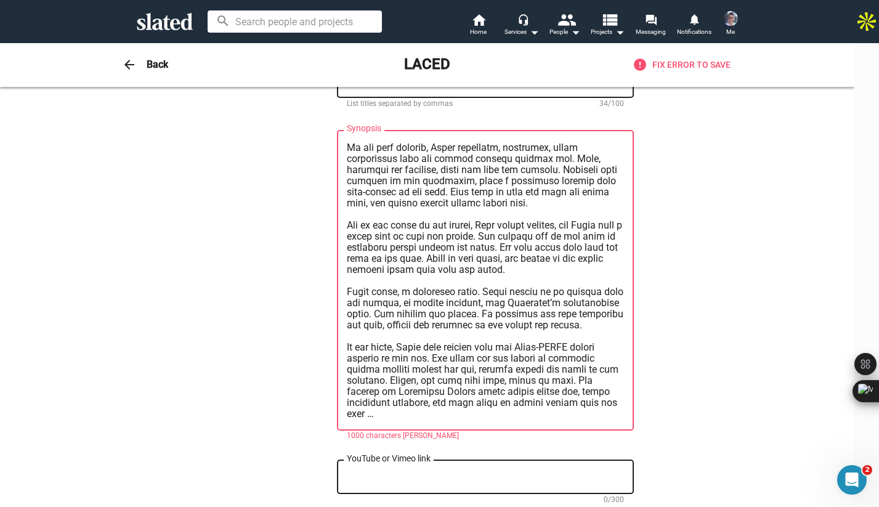
scroll to position [687, 0]
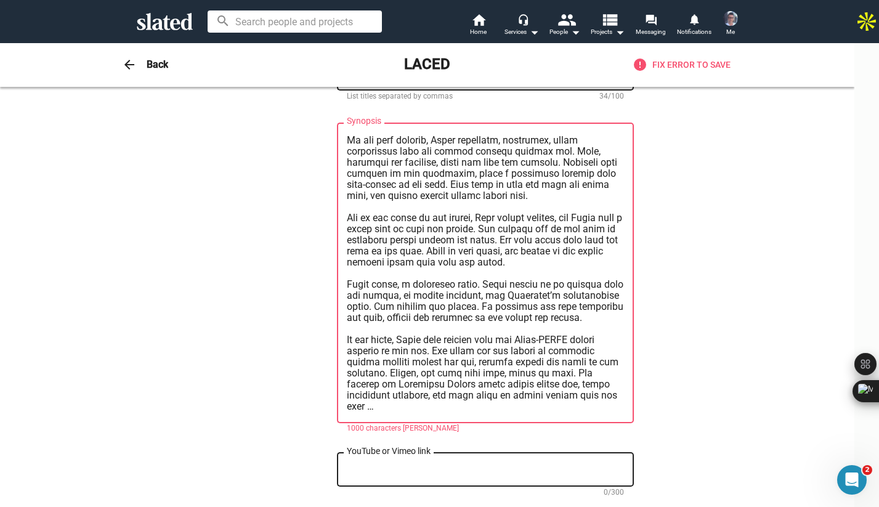
click at [495, 373] on textarea "Synopsis" at bounding box center [485, 273] width 277 height 277
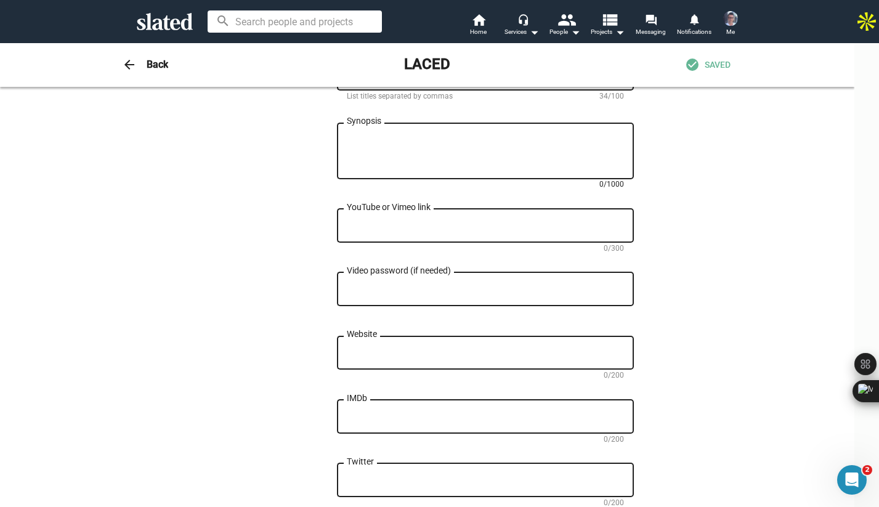
scroll to position [0, 0]
click at [394, 422] on textarea "IMDb" at bounding box center [485, 417] width 277 height 11
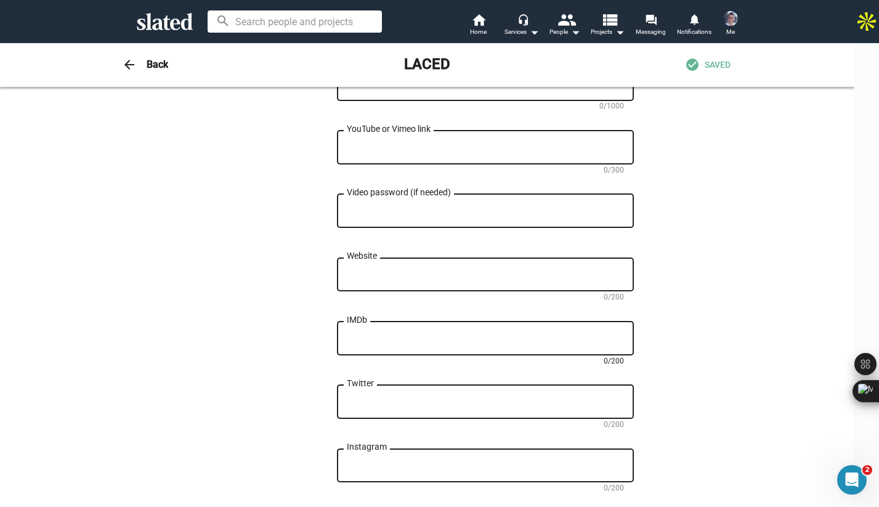
scroll to position [768, 0]
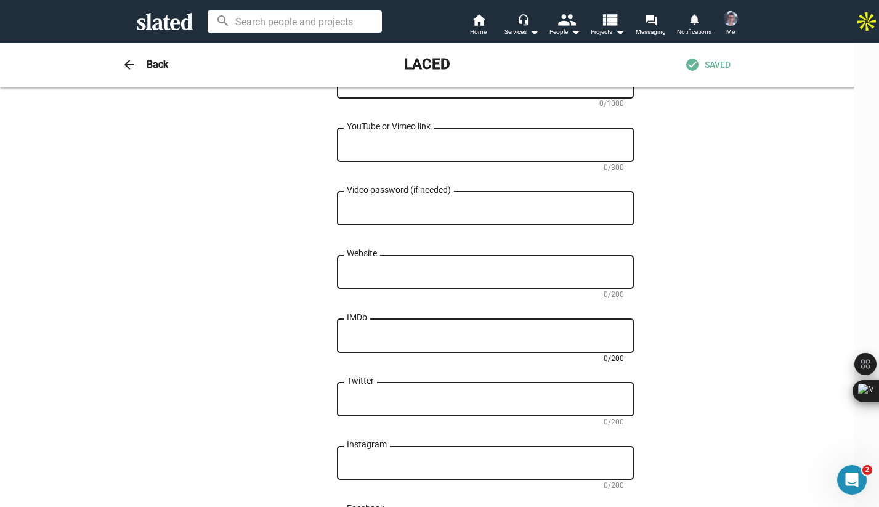
click at [371, 275] on textarea "Website" at bounding box center [485, 272] width 277 height 11
click at [404, 271] on div "Website" at bounding box center [485, 271] width 277 height 36
paste textarea "https://indd.adobe.com/view/6b03bd76-0fe5-496c-8231-3c8eaa55a89f"
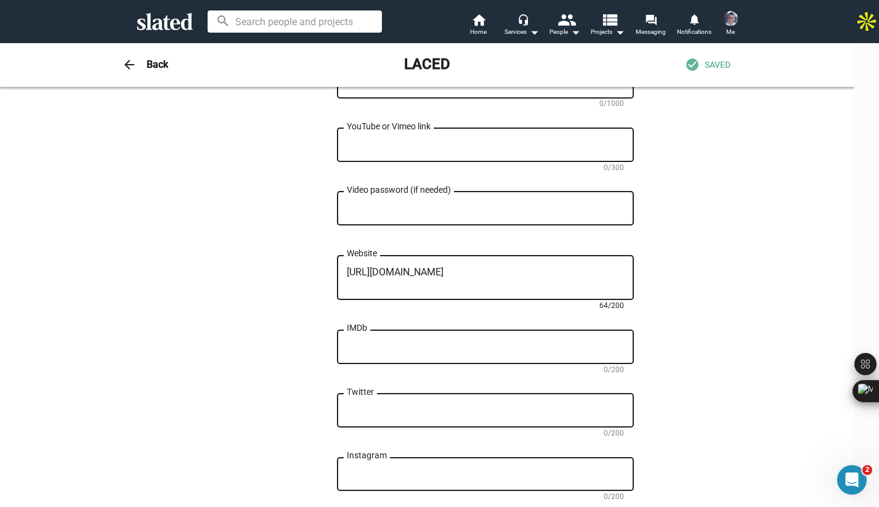
type textarea "https://indd.adobe.com/view/6b03bd76-0fe5-496c-8231-3c8eaa55a89f"
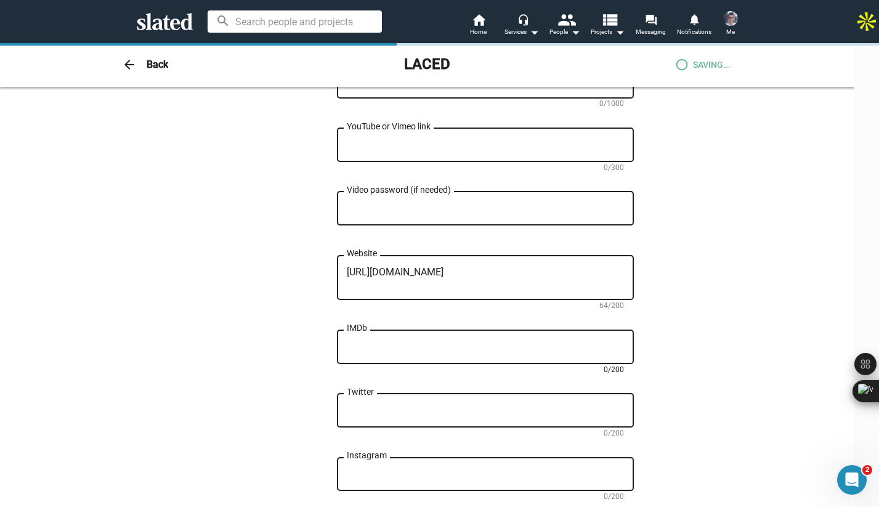
click at [531, 352] on textarea "IMDb" at bounding box center [485, 347] width 277 height 11
click at [512, 415] on textarea "Twitter" at bounding box center [485, 411] width 277 height 11
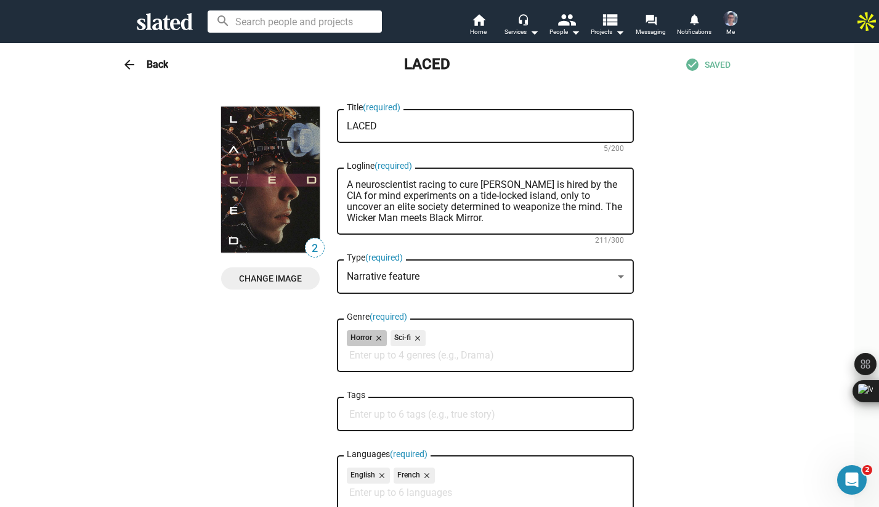
click at [455, 332] on div "Horror close Sci-fi close" at bounding box center [485, 340] width 277 height 20
click at [449, 338] on div "Horror close Sci-fi close" at bounding box center [485, 340] width 277 height 20
click at [444, 340] on div "Horror close Sci-fi close" at bounding box center [485, 340] width 277 height 20
click at [453, 350] on div "Horror close Sci-fi close" at bounding box center [485, 340] width 277 height 20
click at [452, 356] on input "Genre (required)" at bounding box center [487, 355] width 277 height 11
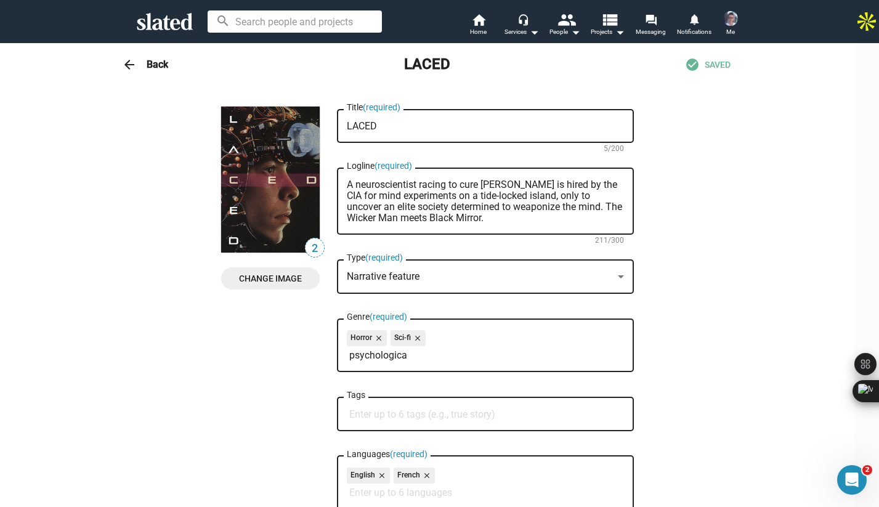
type input "psychological"
click at [462, 357] on input "psychological" at bounding box center [487, 355] width 277 height 11
click at [424, 360] on input "psychological" at bounding box center [487, 355] width 277 height 11
drag, startPoint x: 428, startPoint y: 357, endPoint x: 342, endPoint y: 361, distance: 86.4
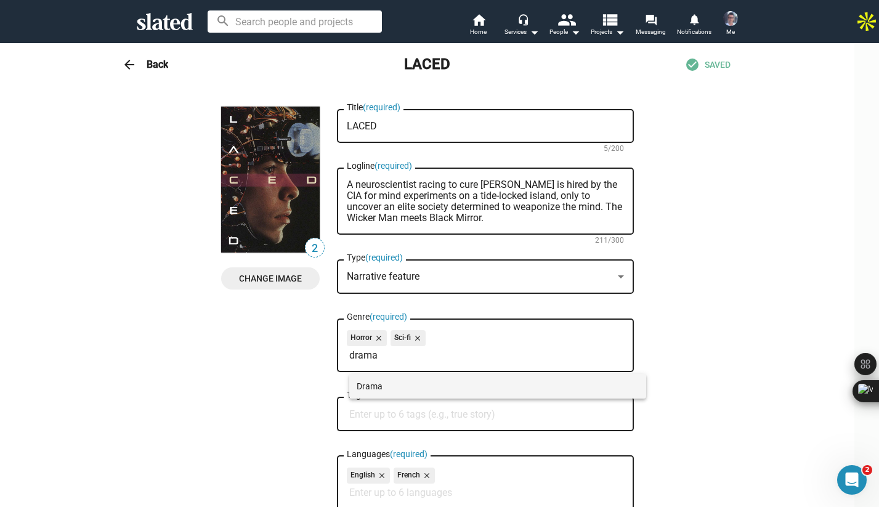
type input "drama"
click at [378, 389] on span "Drama" at bounding box center [498, 386] width 282 height 25
click at [383, 340] on mat-icon "close" at bounding box center [377, 338] width 11 height 11
click at [449, 414] on input "Tags" at bounding box center [487, 414] width 277 height 11
click at [724, 63] on span "SAVED" at bounding box center [718, 65] width 26 height 12
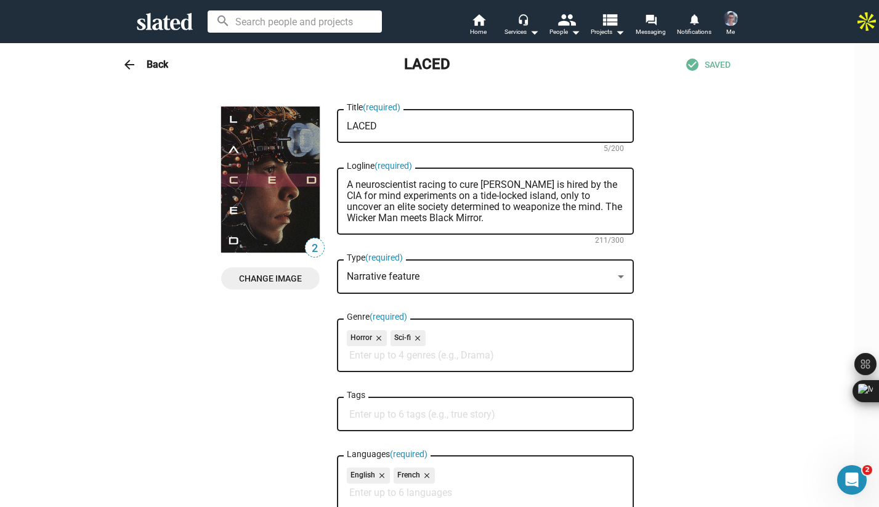
click at [727, 64] on span "SAVED" at bounding box center [718, 65] width 26 height 12
click at [168, 70] on h3 "Back" at bounding box center [158, 64] width 22 height 13
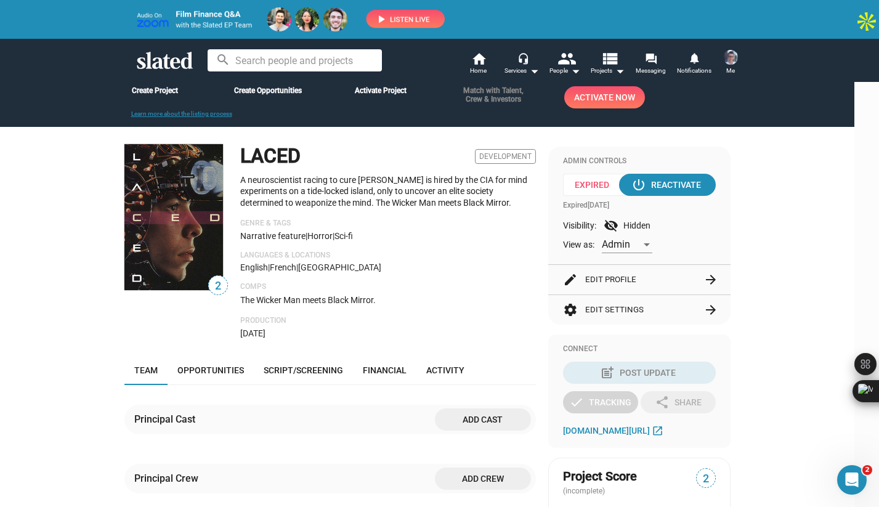
scroll to position [12, 0]
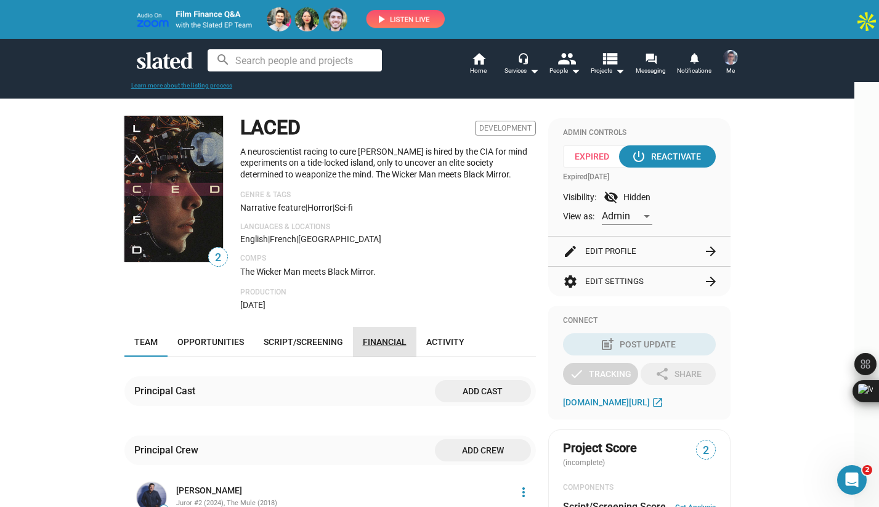
click at [407, 345] on span "Financial" at bounding box center [385, 342] width 44 height 10
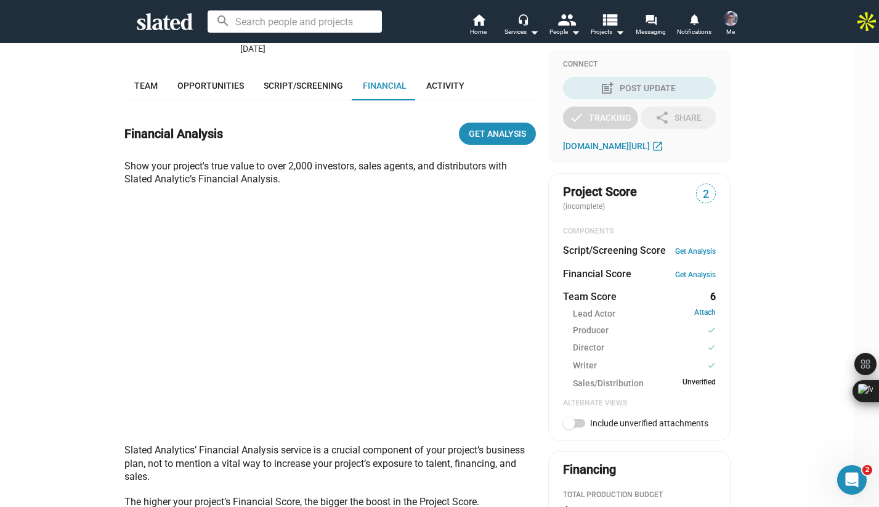
scroll to position [302, 0]
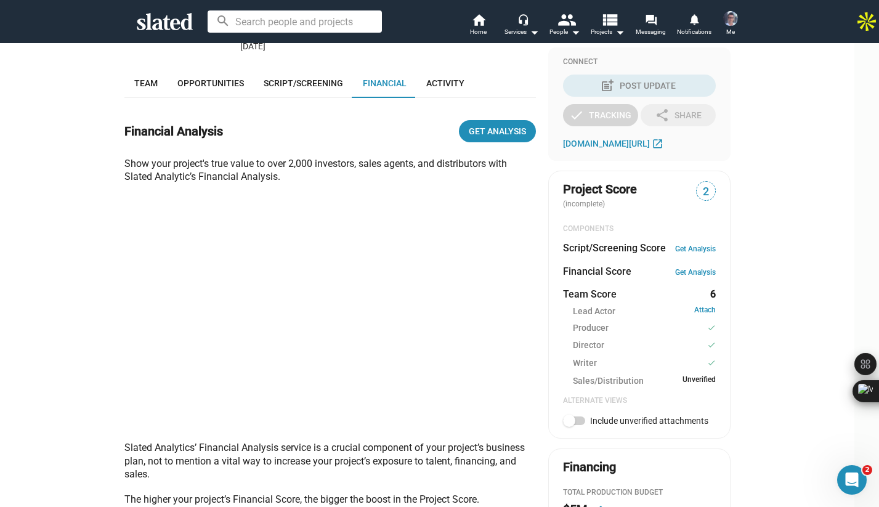
drag, startPoint x: 137, startPoint y: 165, endPoint x: 296, endPoint y: 179, distance: 160.2
click at [296, 179] on div "Show your project's true value to over 2,000 investors, sales agents, and distr…" at bounding box center [330, 170] width 412 height 27
copy div "Show your project's true value to over 2,000 investors, sales agents, and distr…"
